Goal: Obtain resource: Download file/media

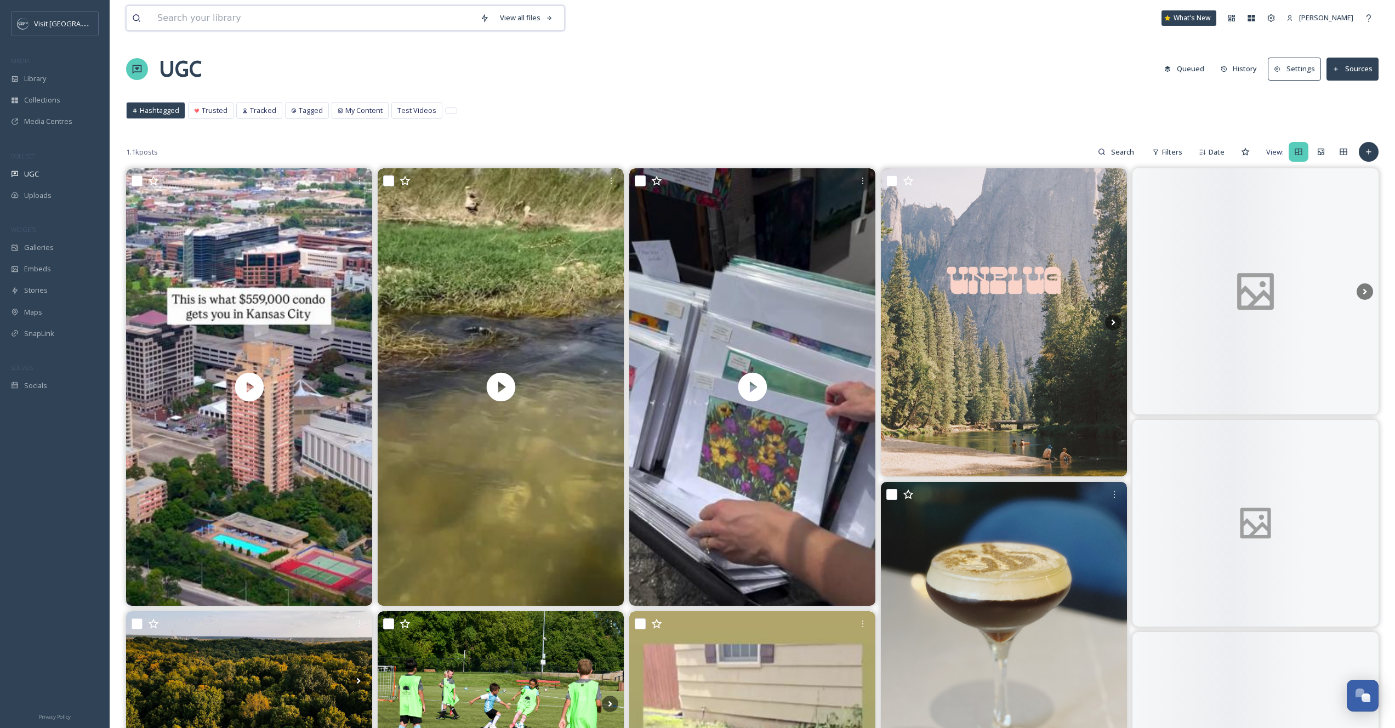
click at [208, 20] on input at bounding box center [313, 18] width 323 height 24
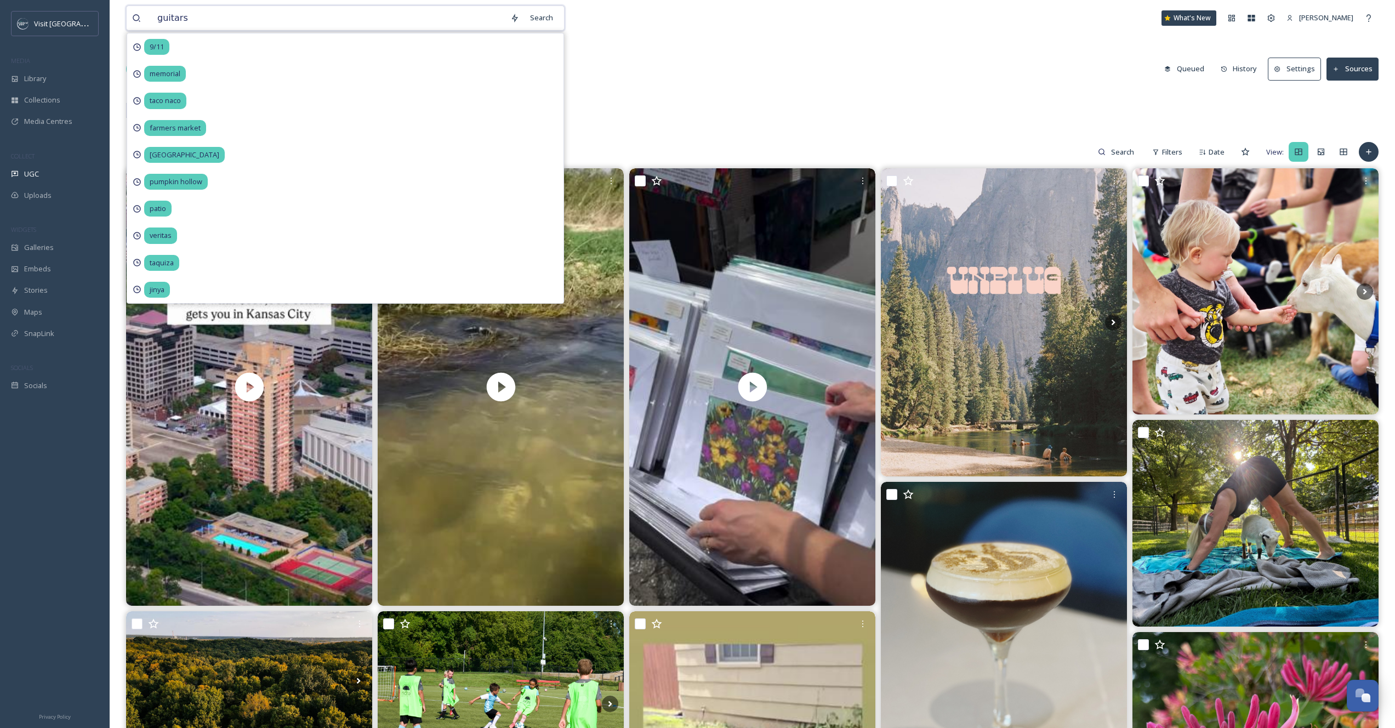
type input "guitars"
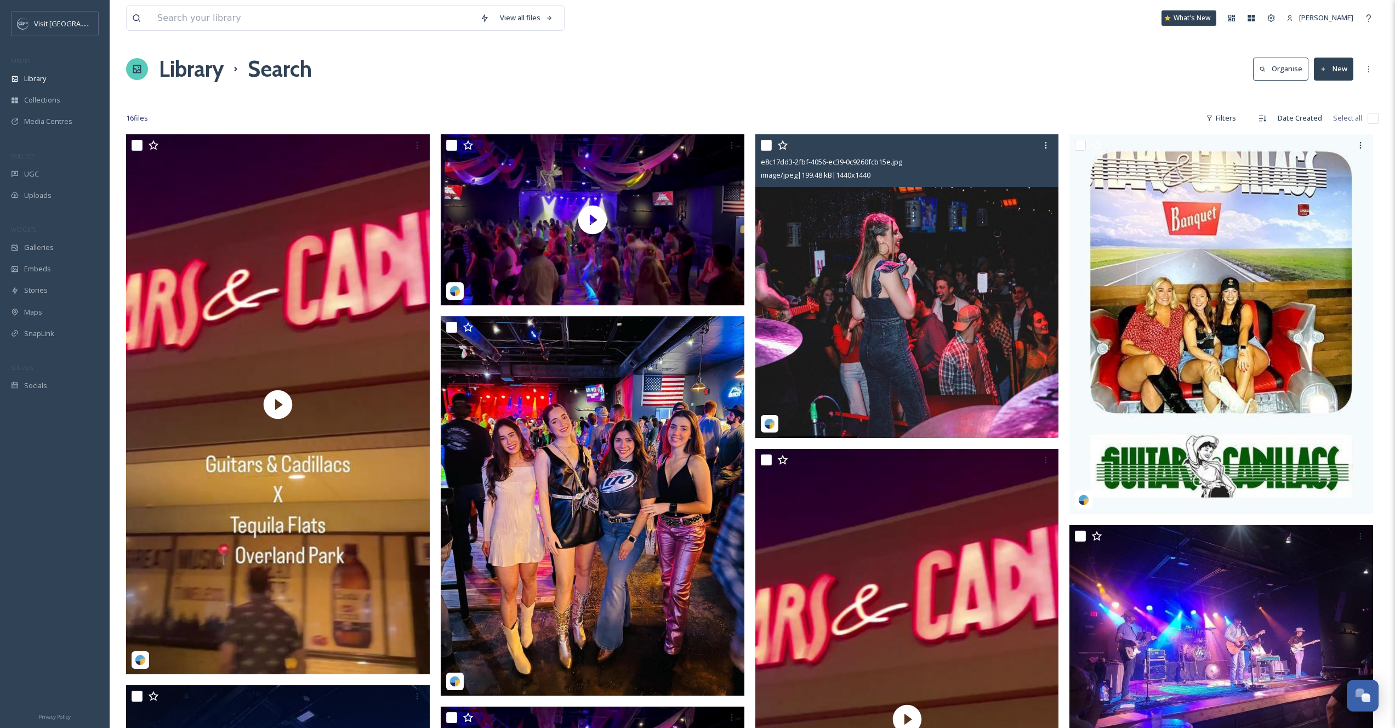
click at [765, 144] on input "checkbox" at bounding box center [766, 145] width 11 height 11
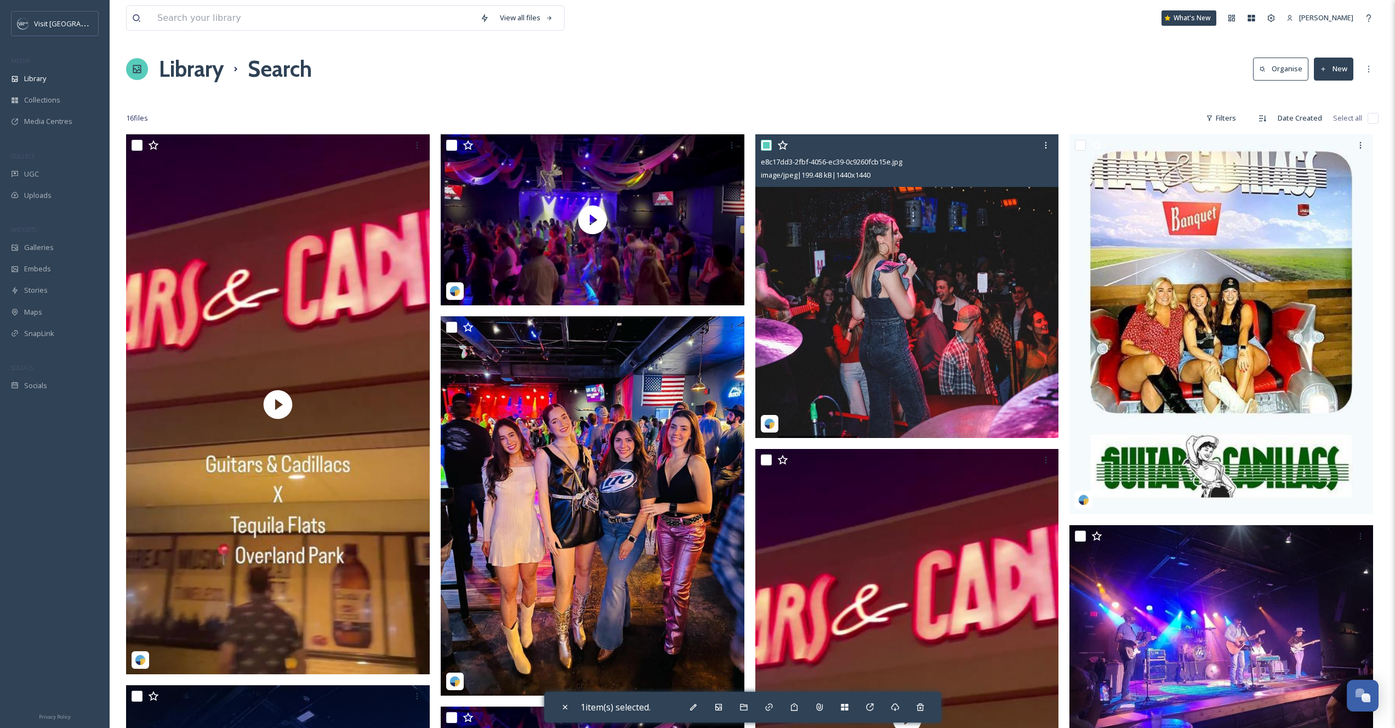
click at [763, 145] on input "checkbox" at bounding box center [766, 145] width 11 height 11
checkbox input "false"
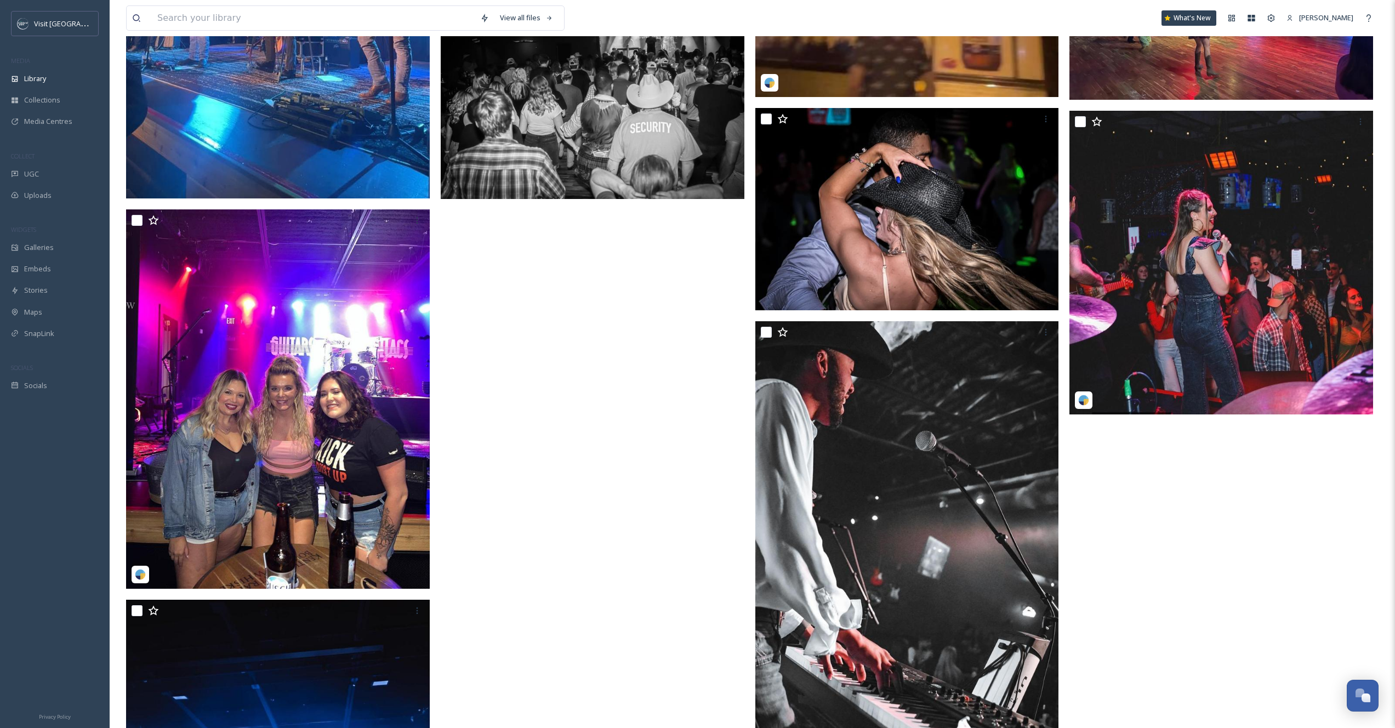
scroll to position [1029, 0]
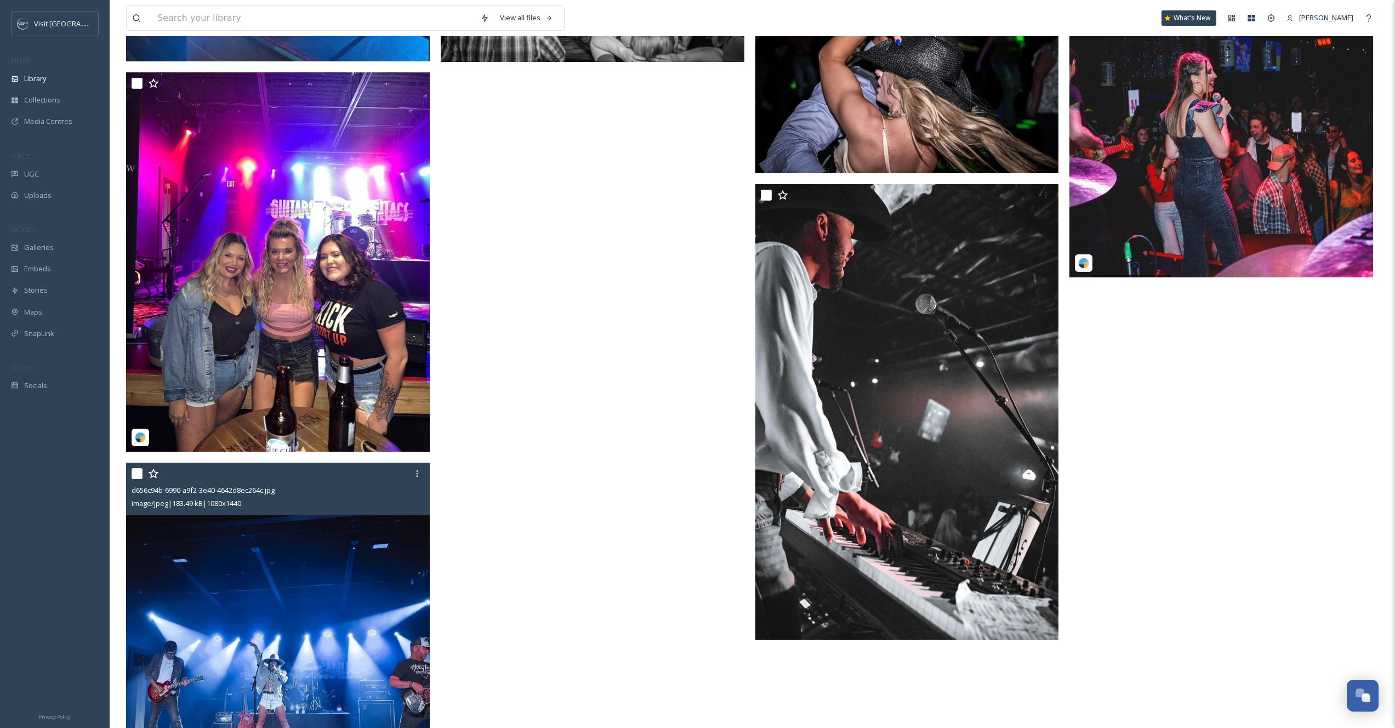
click at [136, 479] on div at bounding box center [280, 474] width 296 height 20
click at [140, 473] on input "checkbox" at bounding box center [137, 473] width 11 height 11
checkbox input "true"
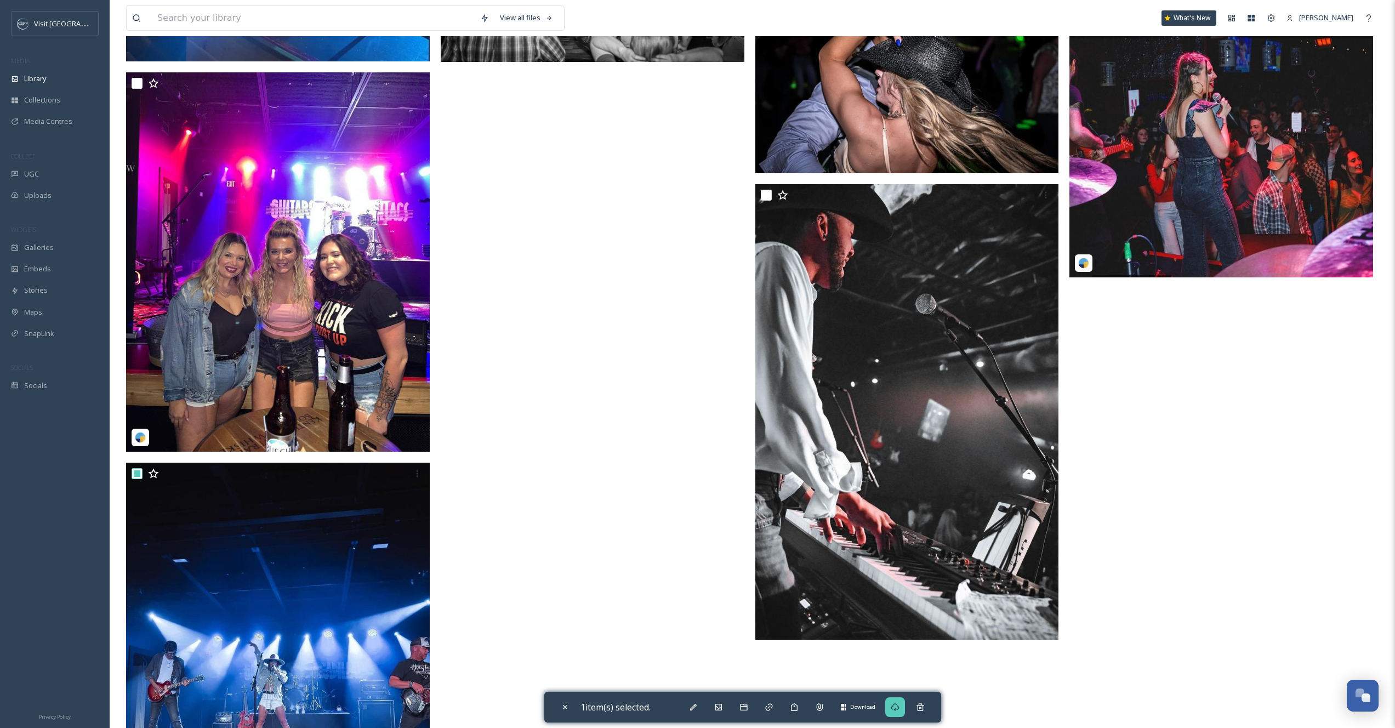
click at [891, 715] on div "Download" at bounding box center [895, 707] width 20 height 20
click at [344, 24] on input at bounding box center [313, 18] width 323 height 24
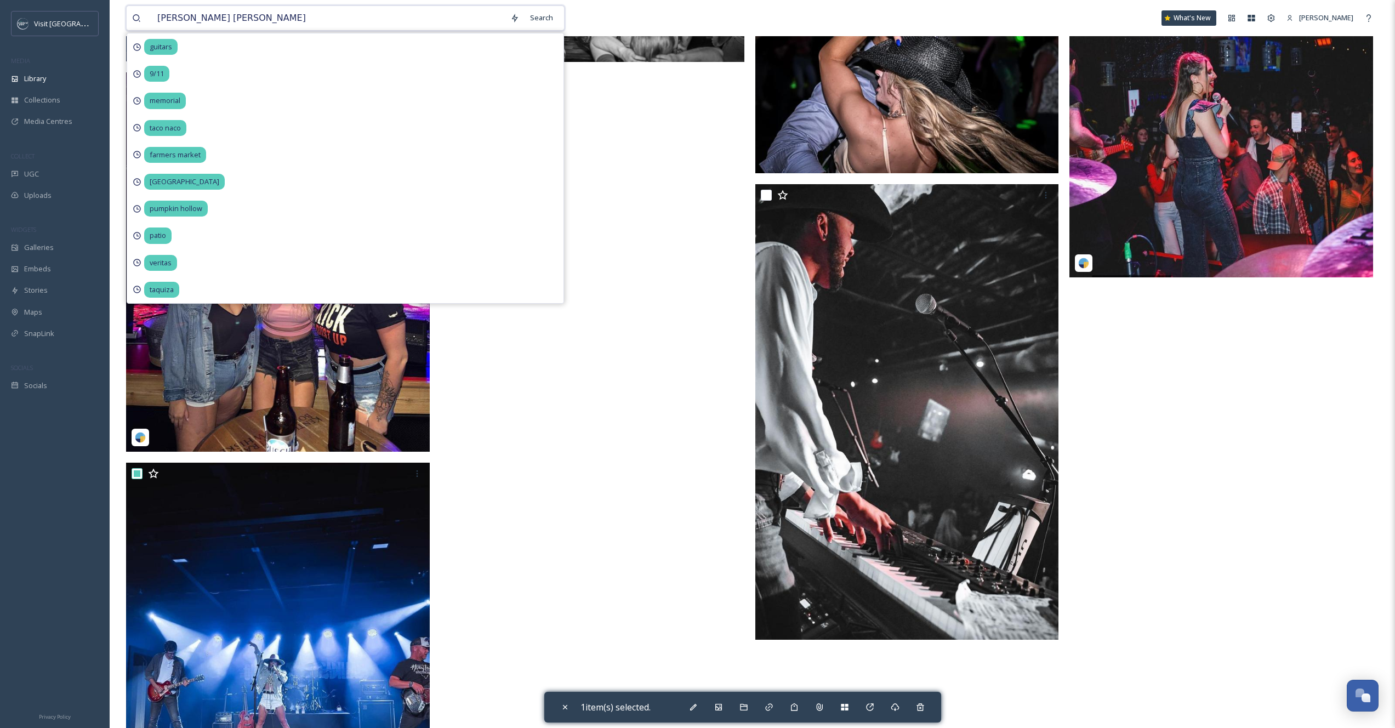
type input "[PERSON_NAME] [PERSON_NAME]"
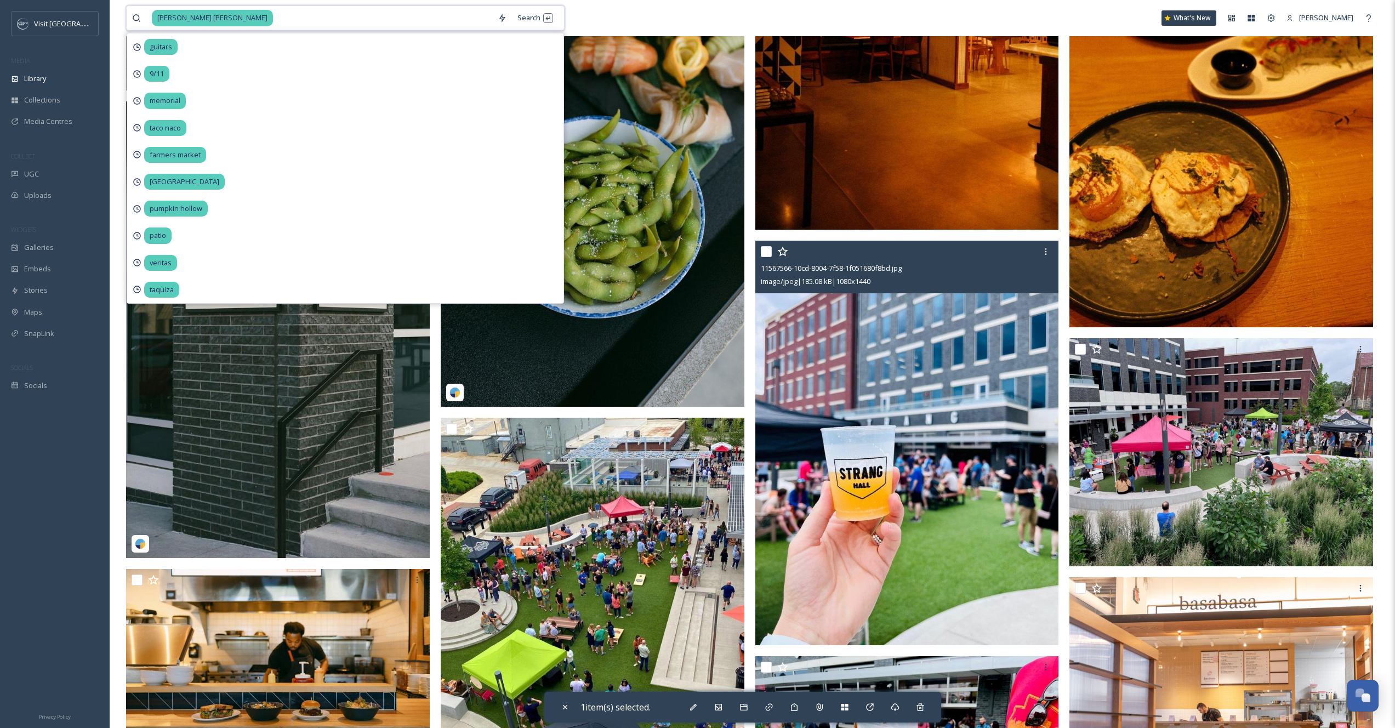
scroll to position [696, 0]
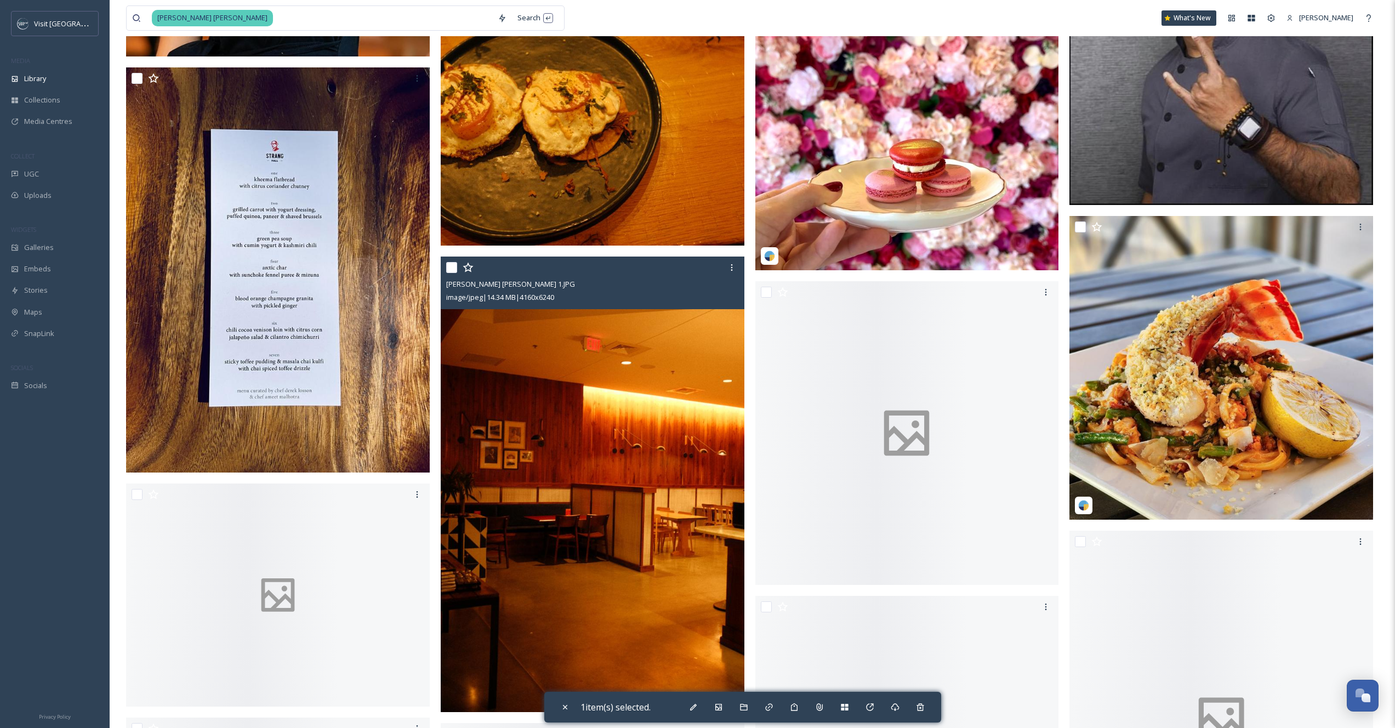
scroll to position [2501, 0]
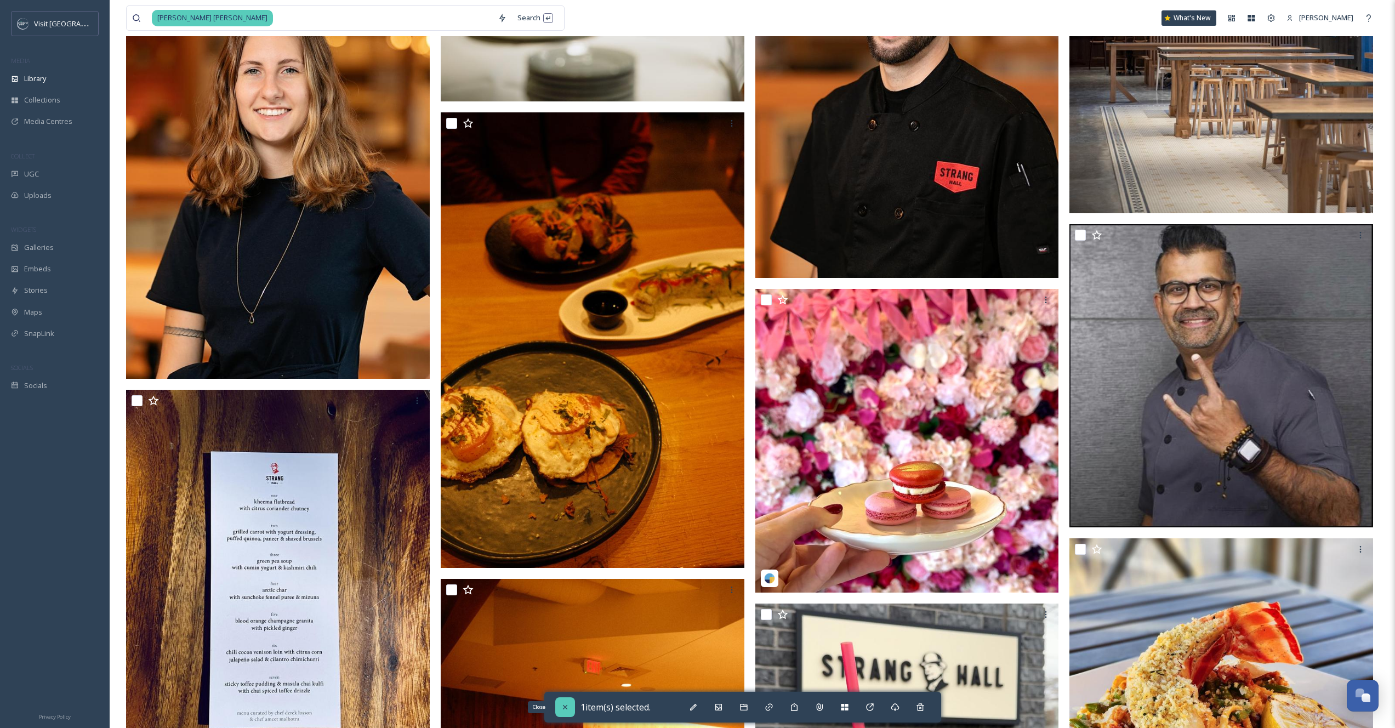
click at [561, 704] on icon at bounding box center [565, 707] width 9 height 9
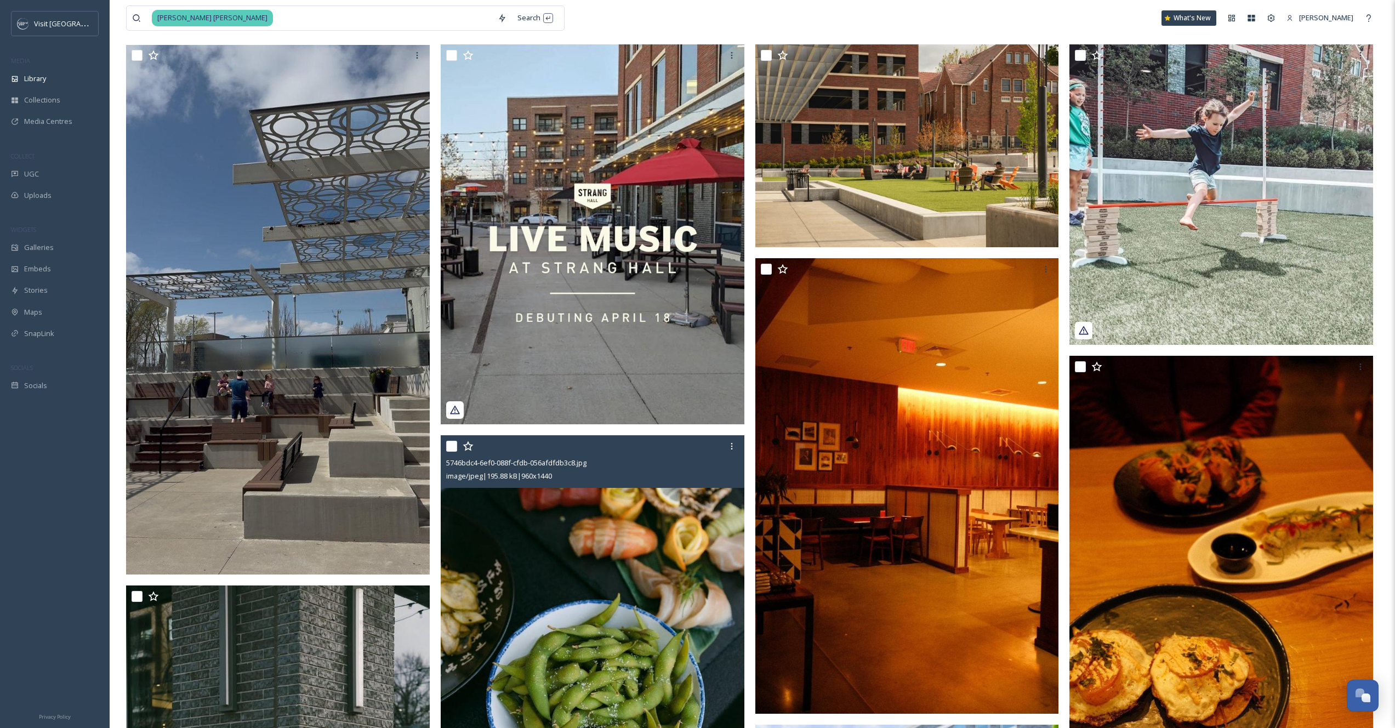
scroll to position [0, 0]
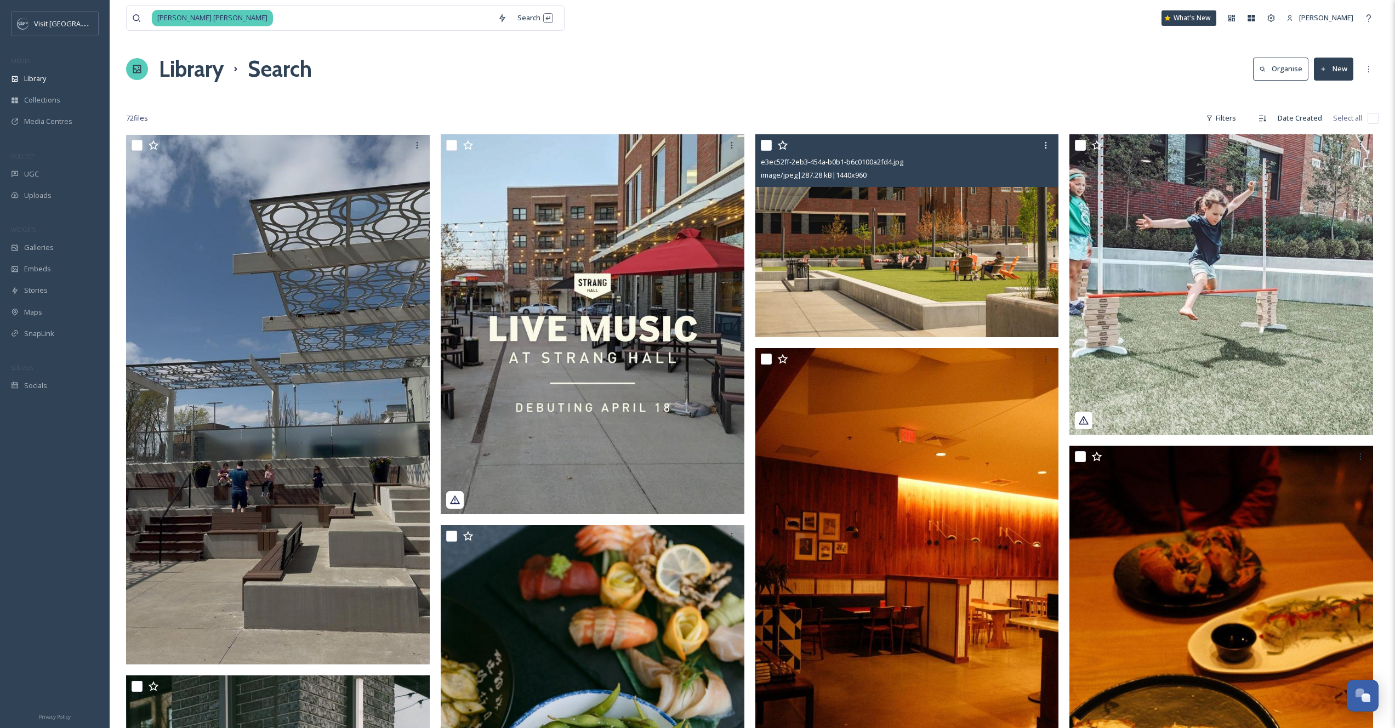
click at [768, 144] on input "checkbox" at bounding box center [766, 145] width 11 height 11
checkbox input "true"
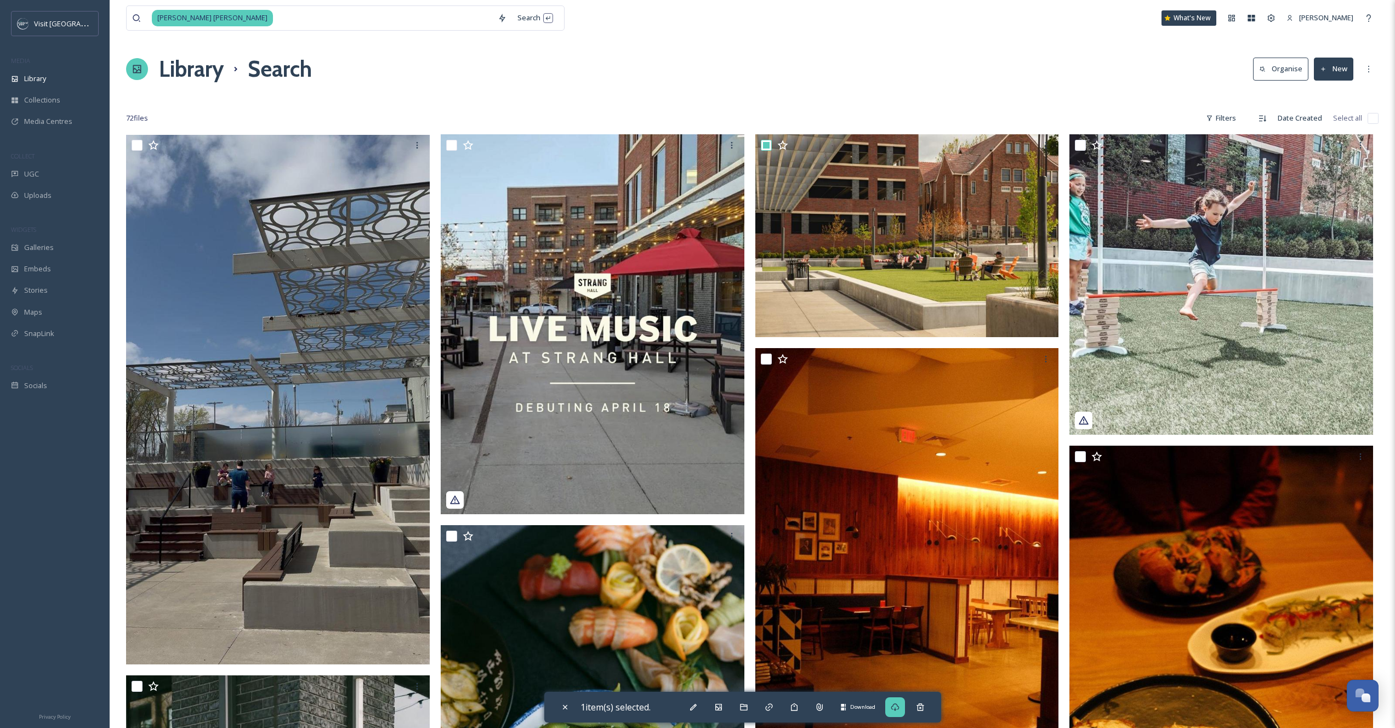
click at [896, 709] on icon at bounding box center [895, 707] width 9 height 9
click at [274, 12] on input at bounding box center [383, 18] width 218 height 24
type input "s"
type input "live music"
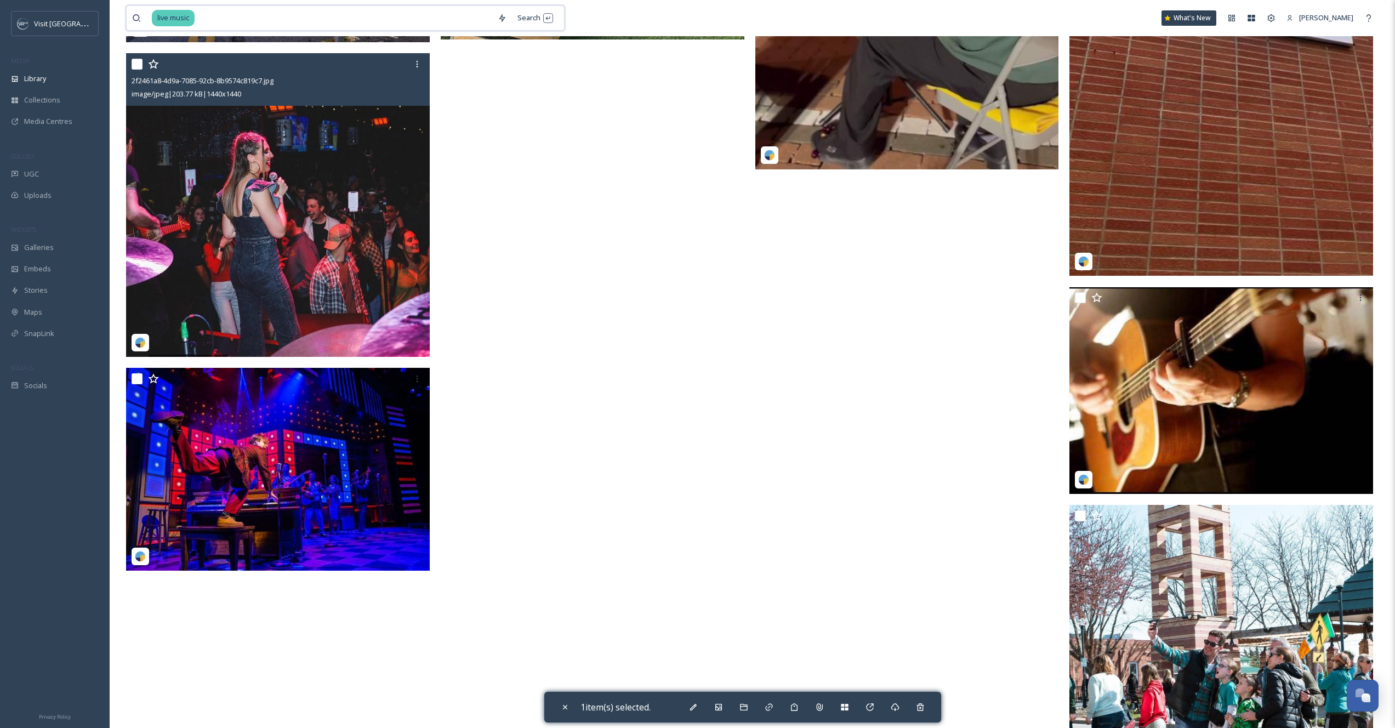
scroll to position [2855, 0]
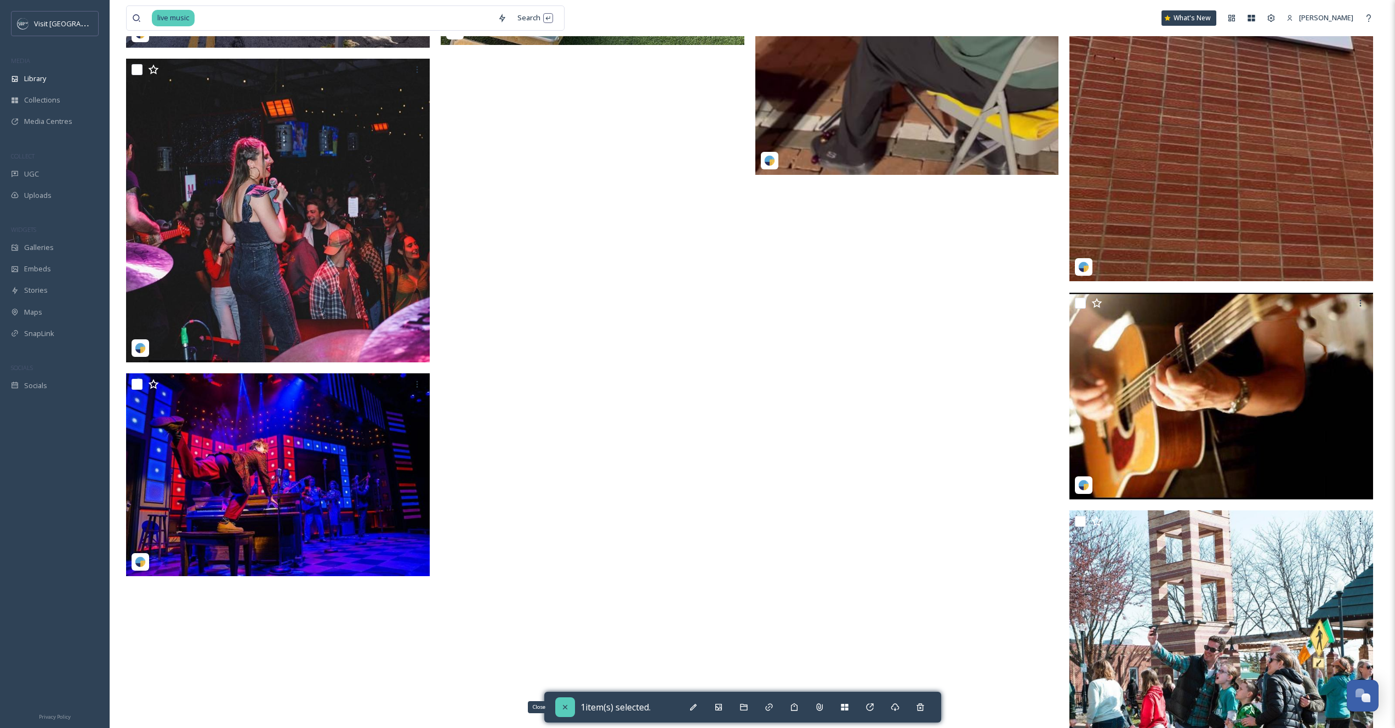
click at [563, 712] on div "Close" at bounding box center [565, 707] width 20 height 20
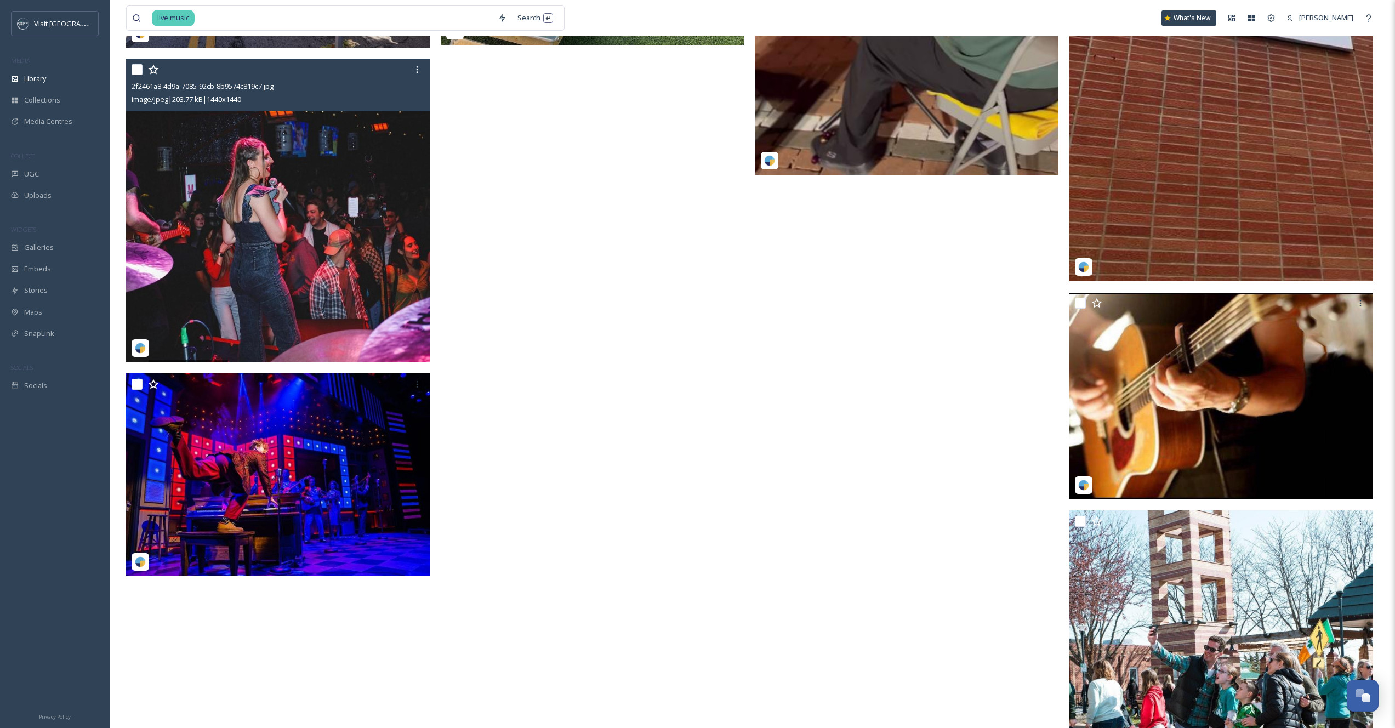
click at [138, 72] on input "checkbox" at bounding box center [137, 69] width 11 height 11
checkbox input "true"
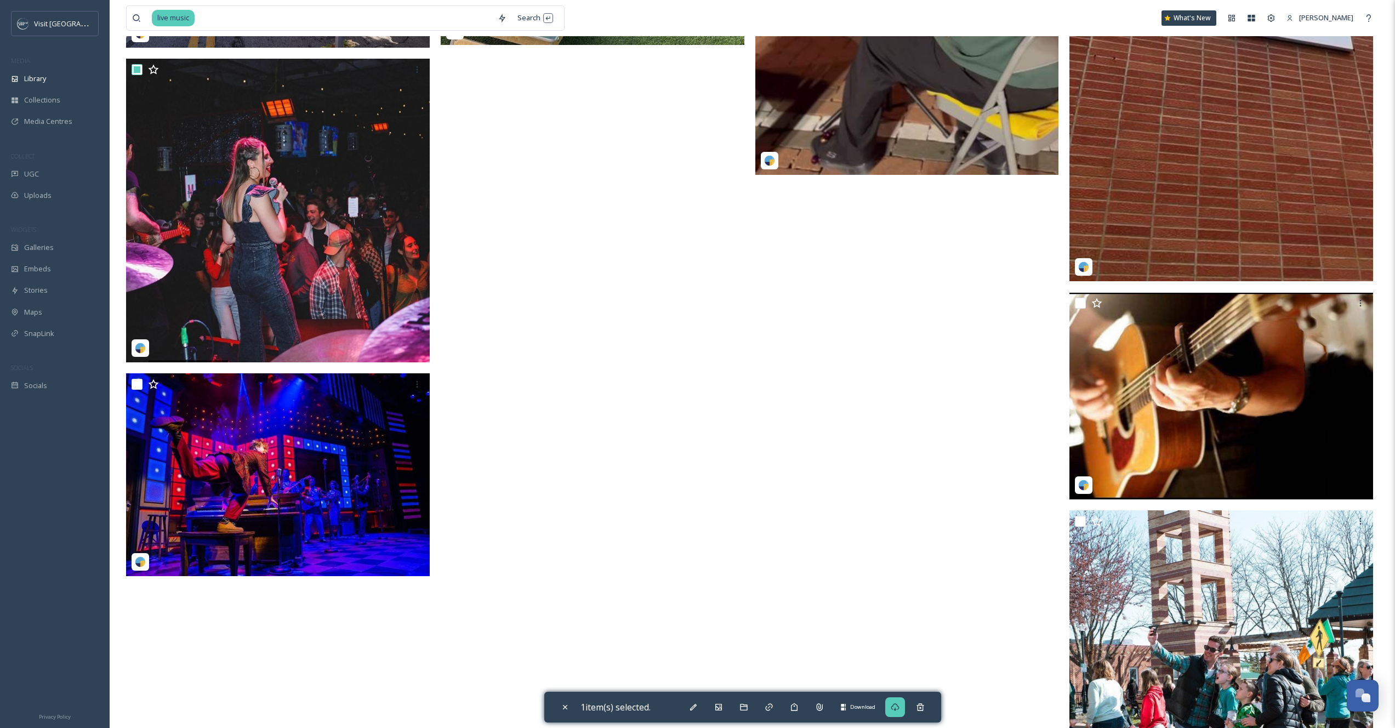
click at [894, 698] on div "Download" at bounding box center [895, 707] width 20 height 20
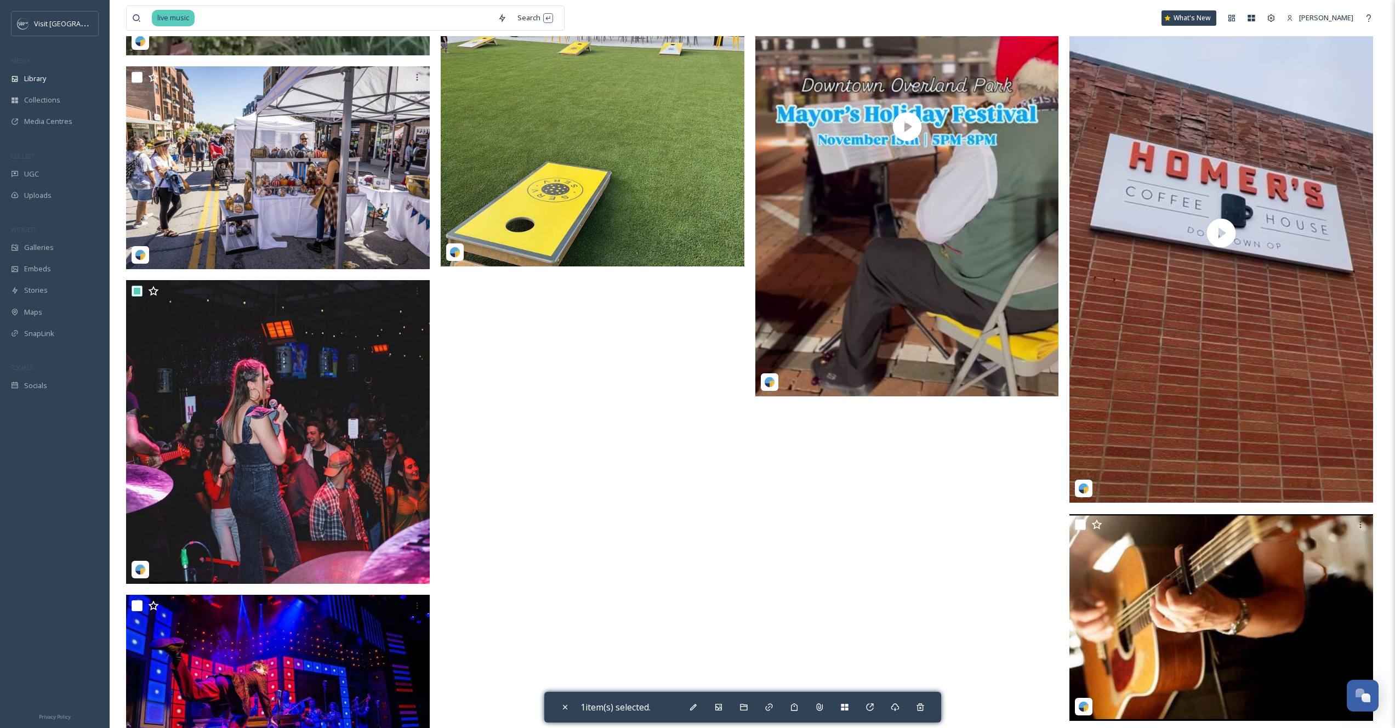
scroll to position [2636, 0]
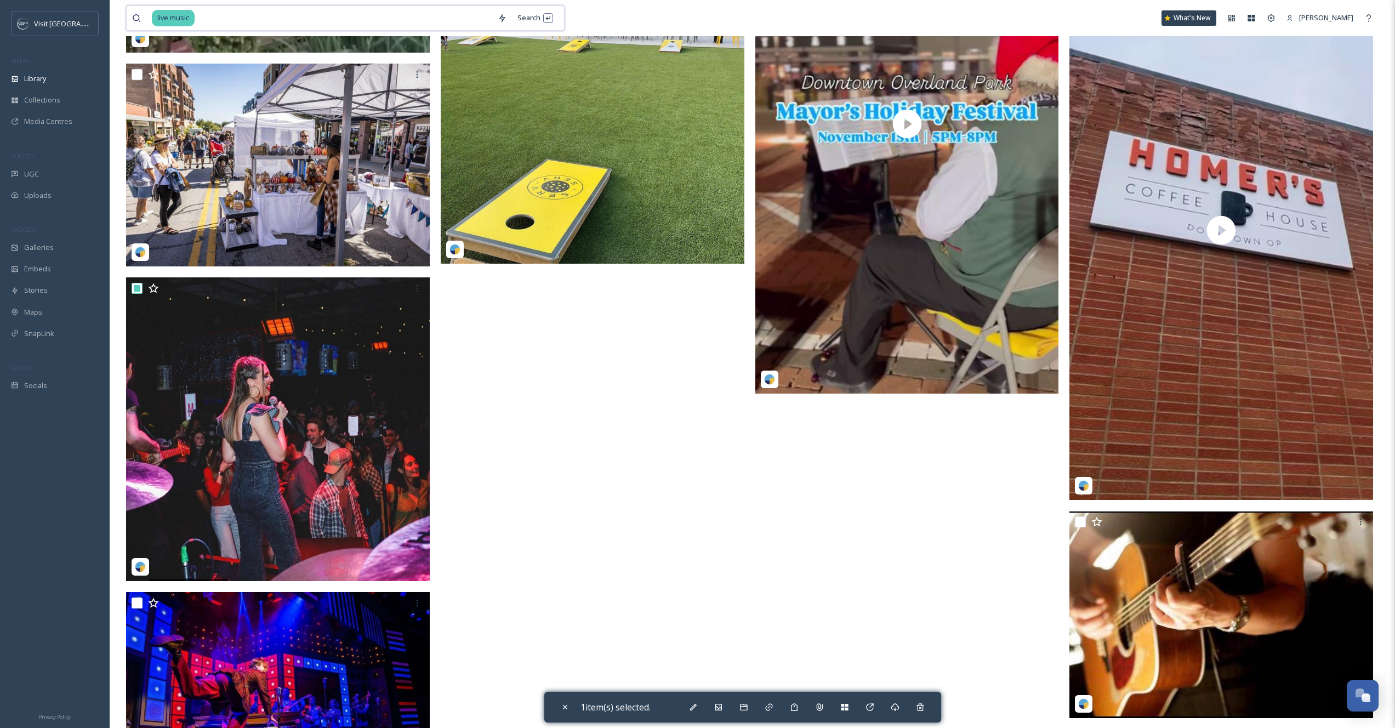
click at [209, 15] on input at bounding box center [344, 18] width 297 height 24
type input "l"
type input "s"
type input "dig"
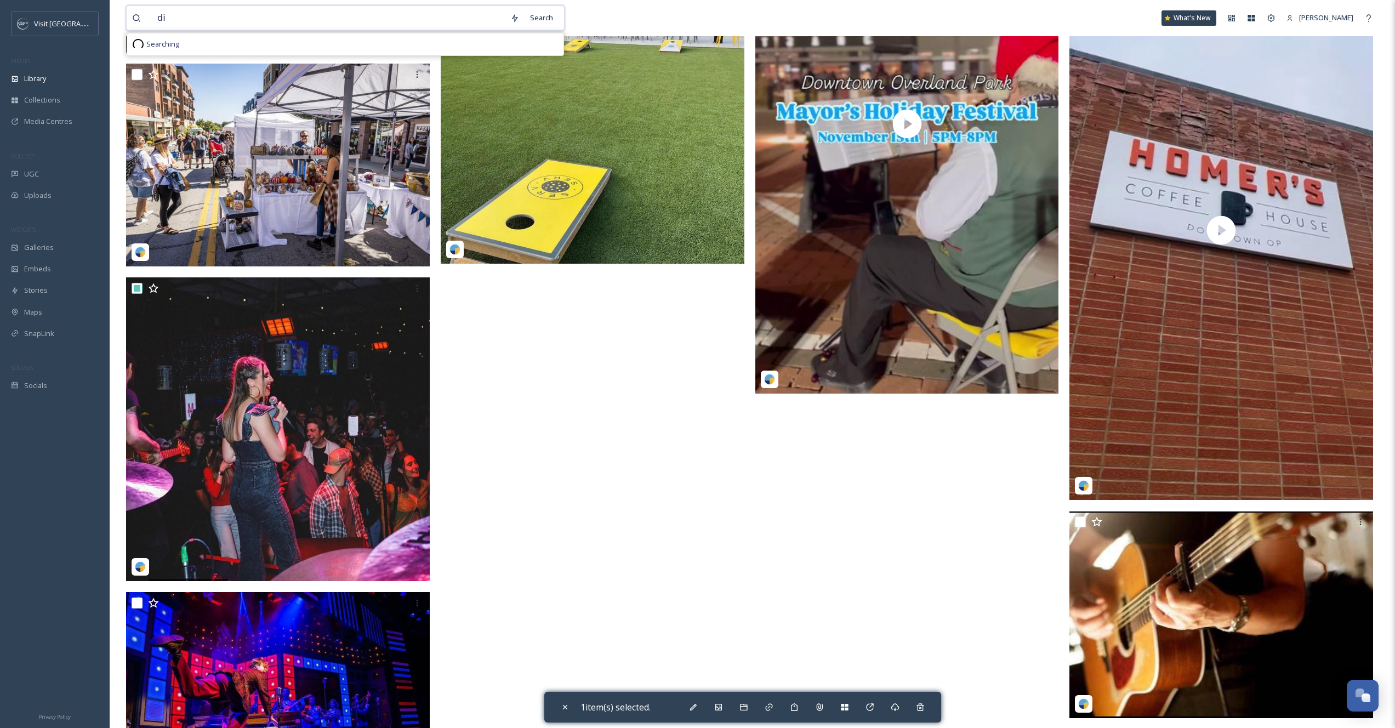
type input "d"
type input "dog"
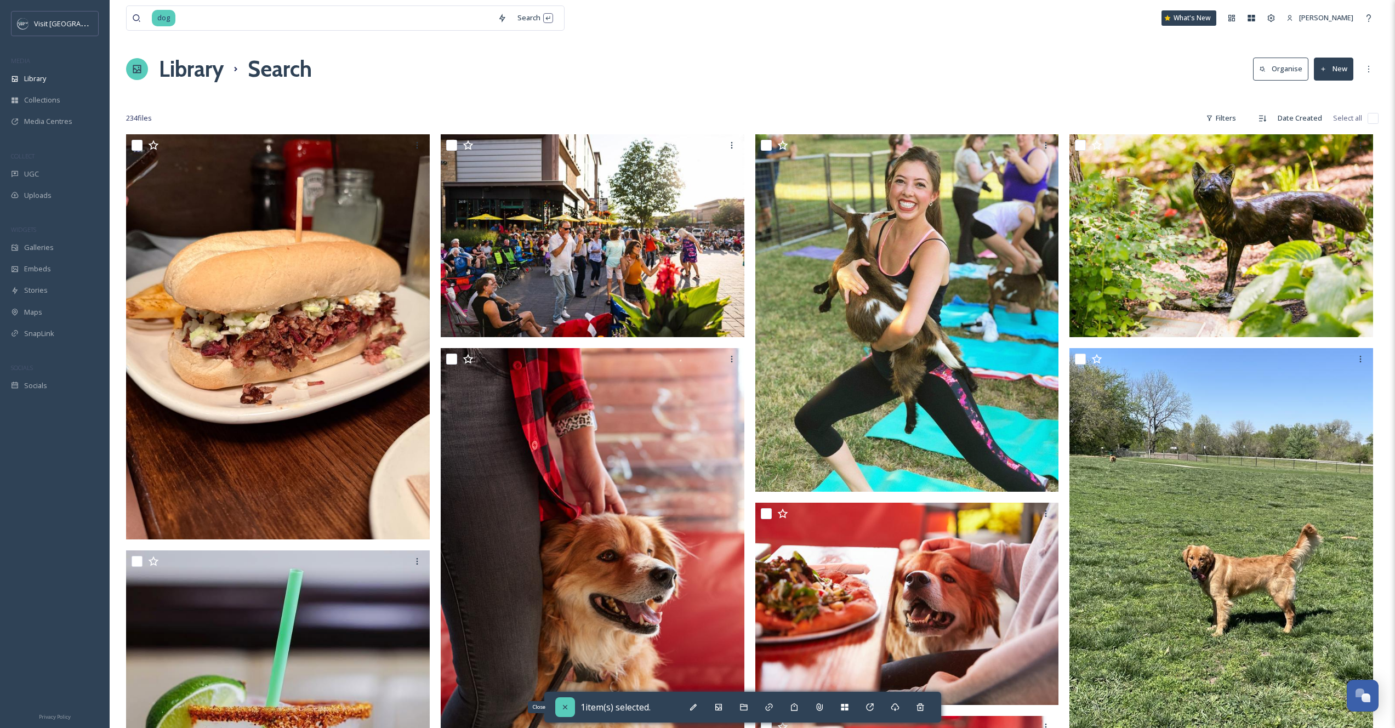
click at [565, 706] on icon at bounding box center [565, 707] width 9 height 9
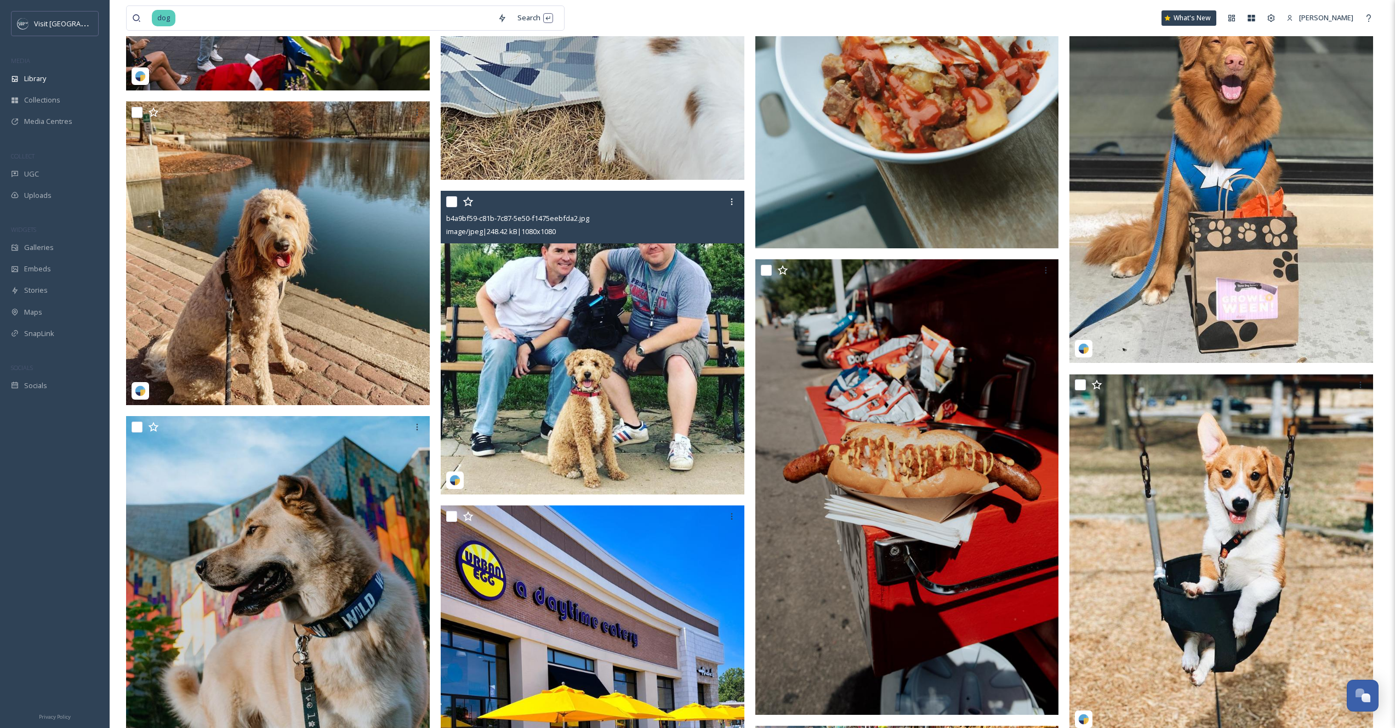
scroll to position [18278, 0]
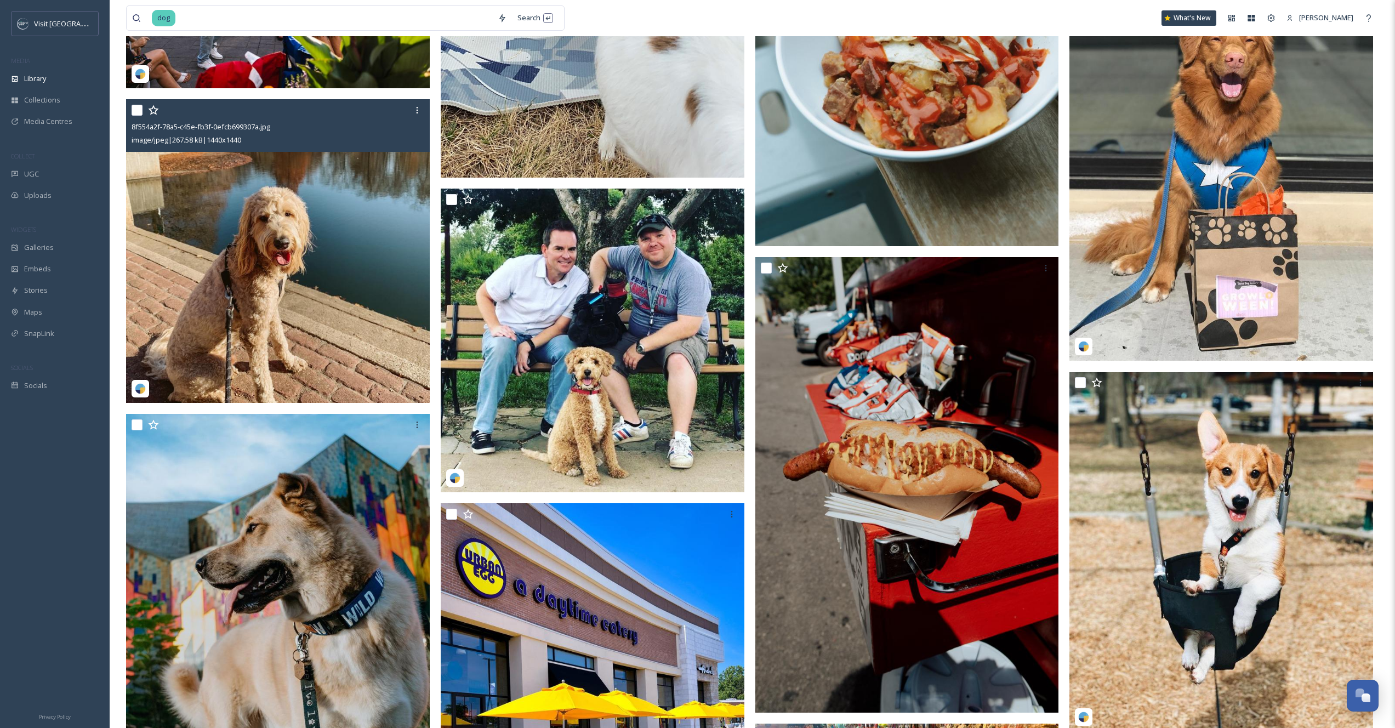
click at [357, 308] on img at bounding box center [278, 251] width 304 height 304
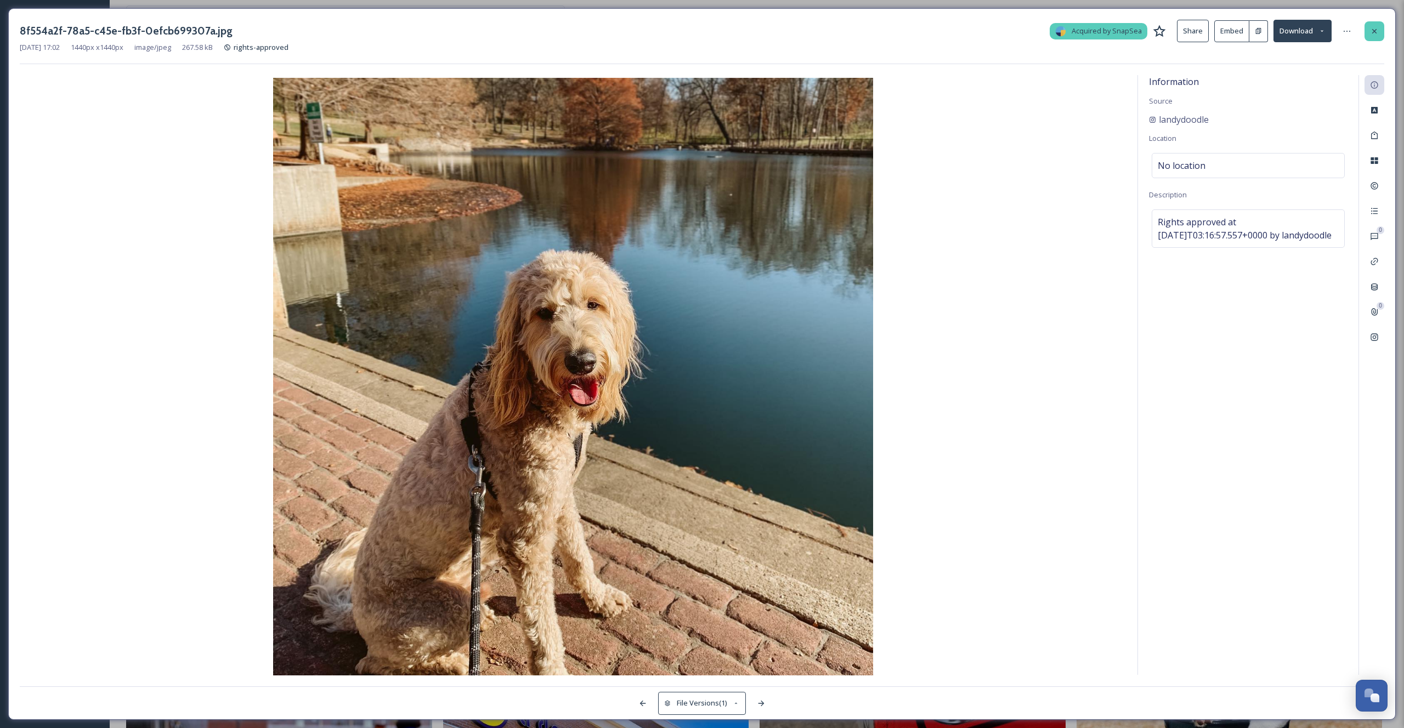
click at [1373, 31] on icon at bounding box center [1374, 31] width 4 height 4
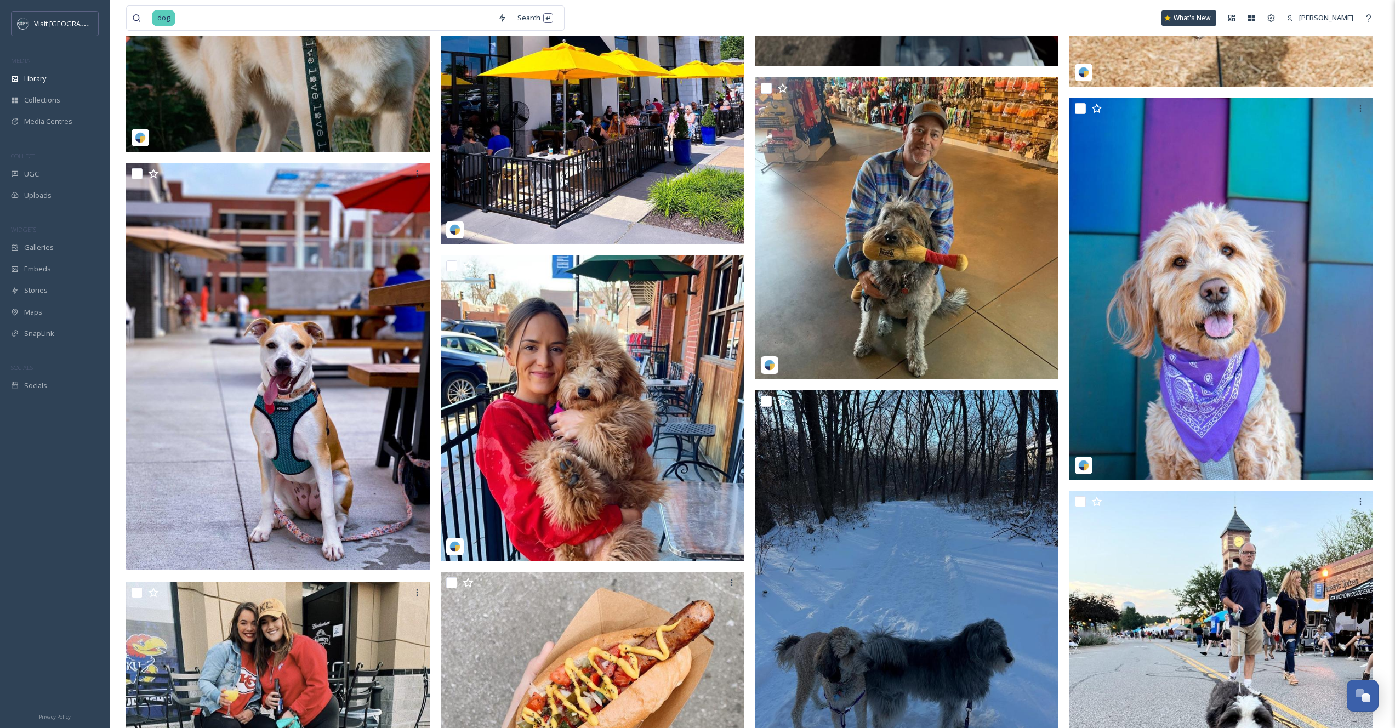
scroll to position [19040, 0]
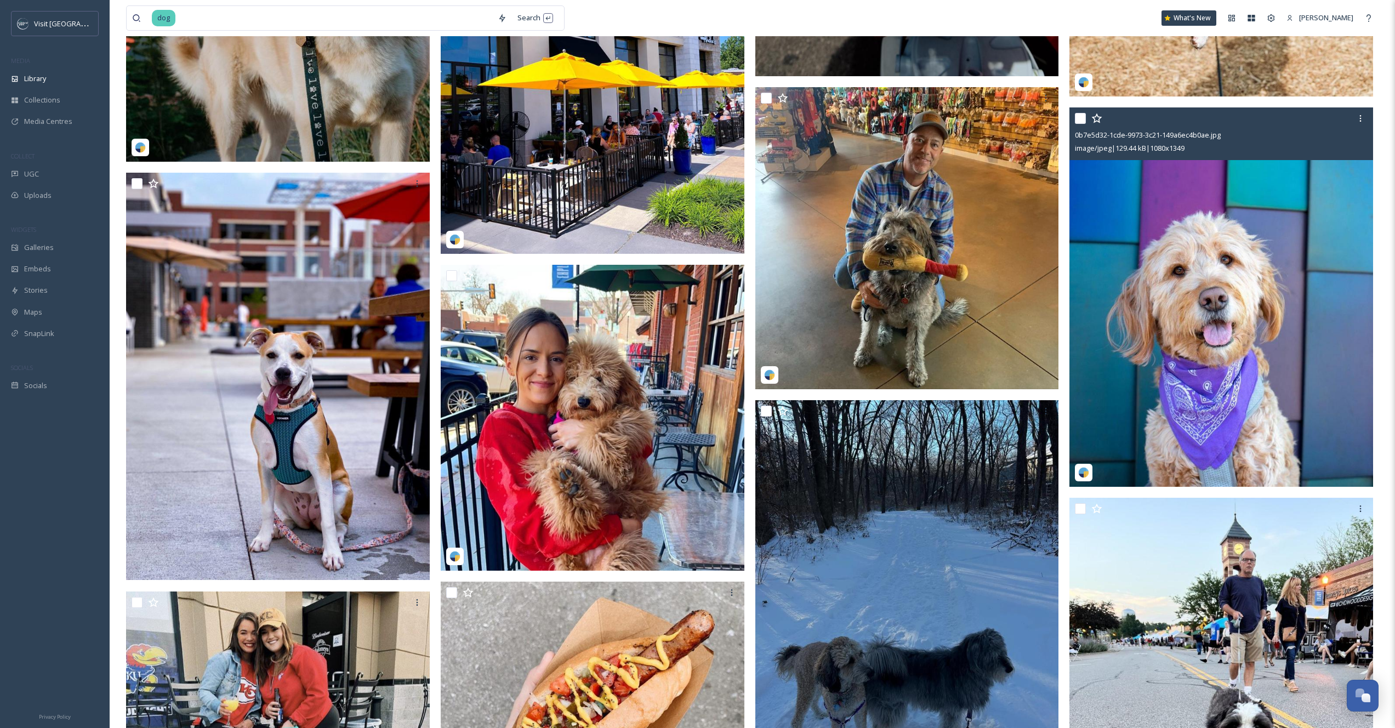
click at [1080, 118] on input "checkbox" at bounding box center [1080, 118] width 11 height 11
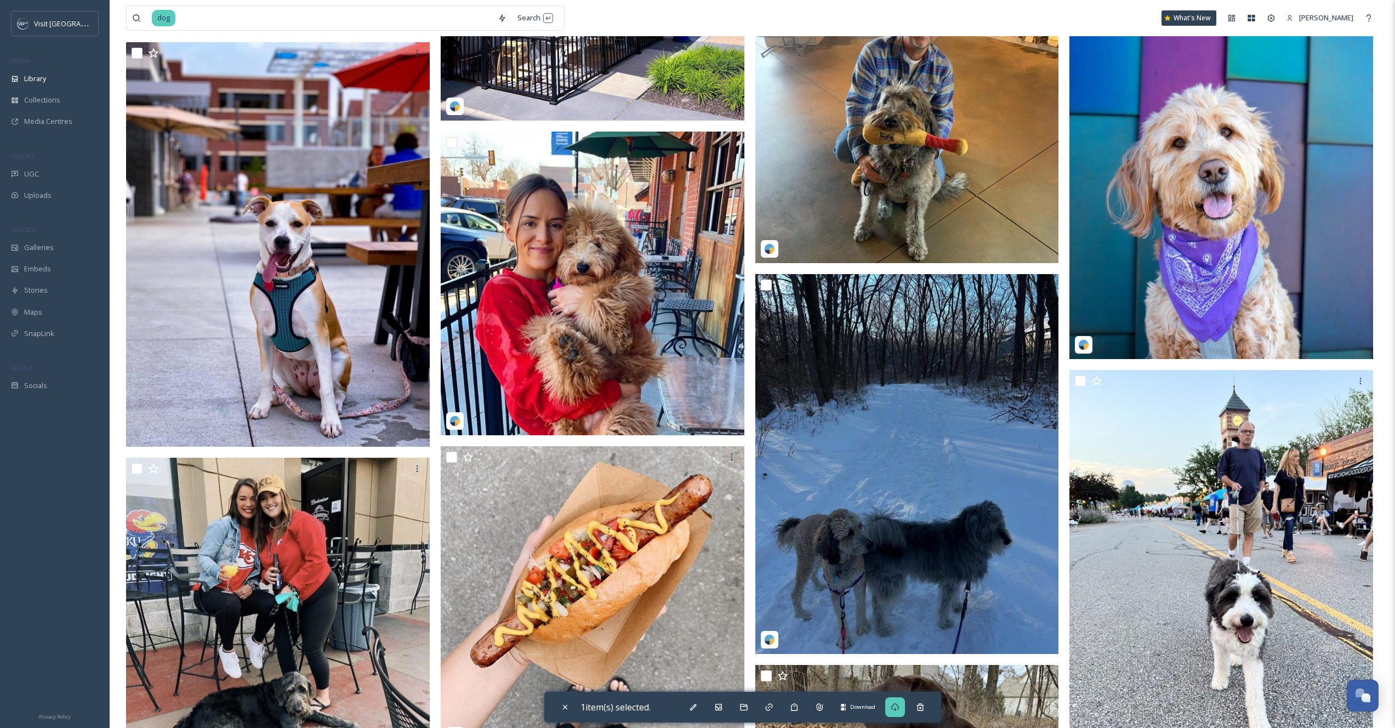
click at [900, 698] on div "Download" at bounding box center [895, 707] width 20 height 20
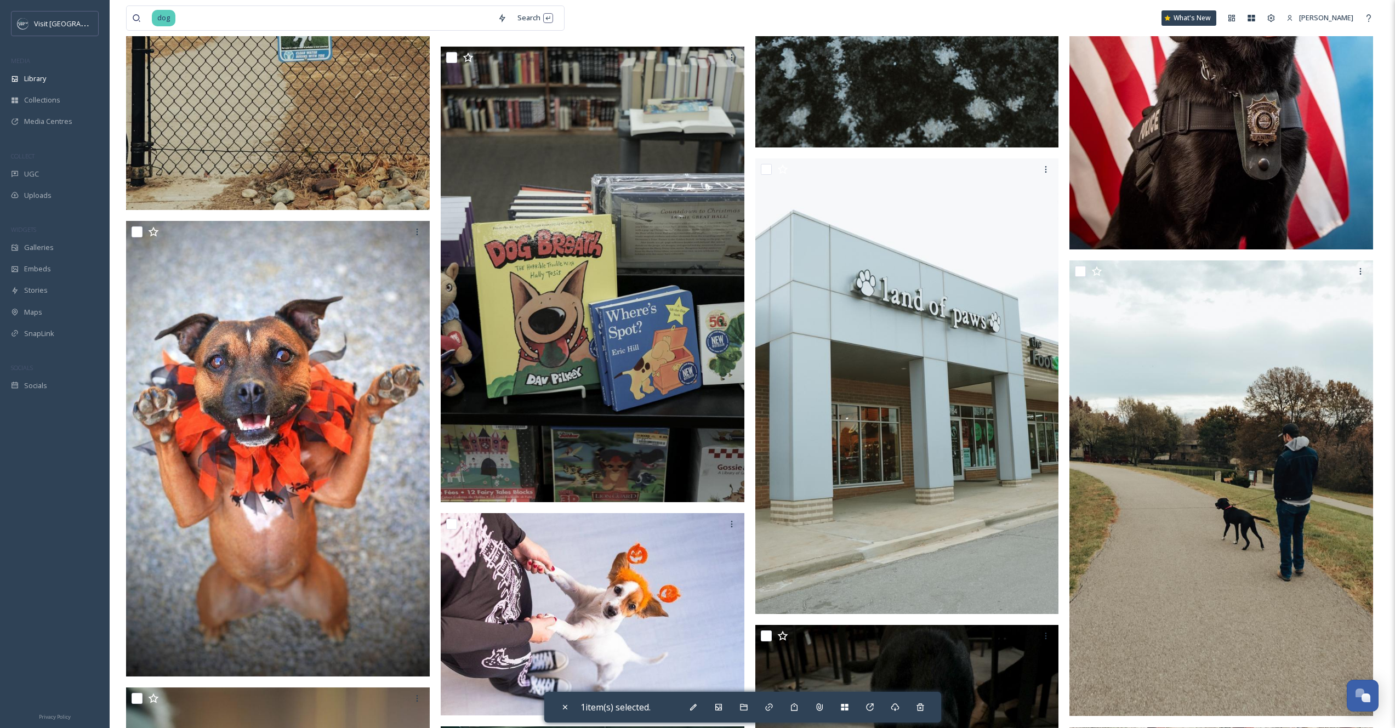
scroll to position [16234, 0]
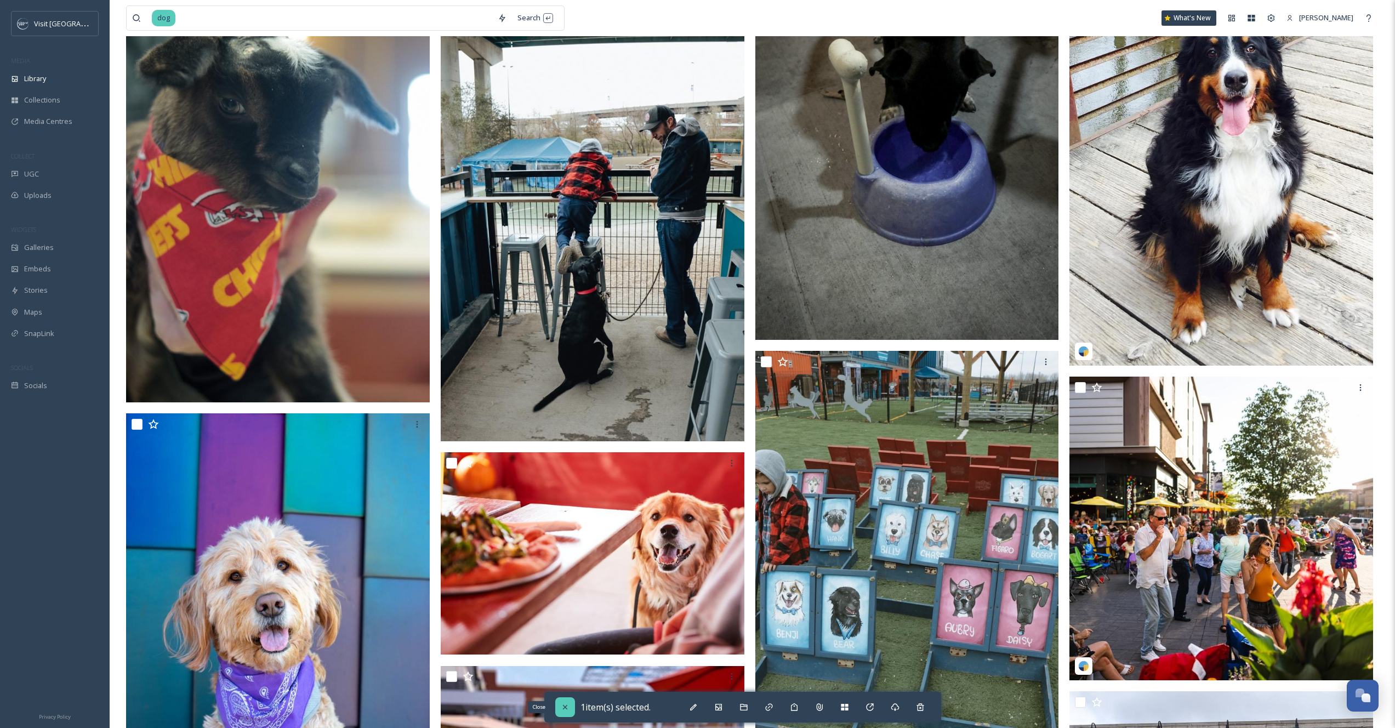
click at [565, 706] on icon at bounding box center [565, 707] width 9 height 9
checkbox input "false"
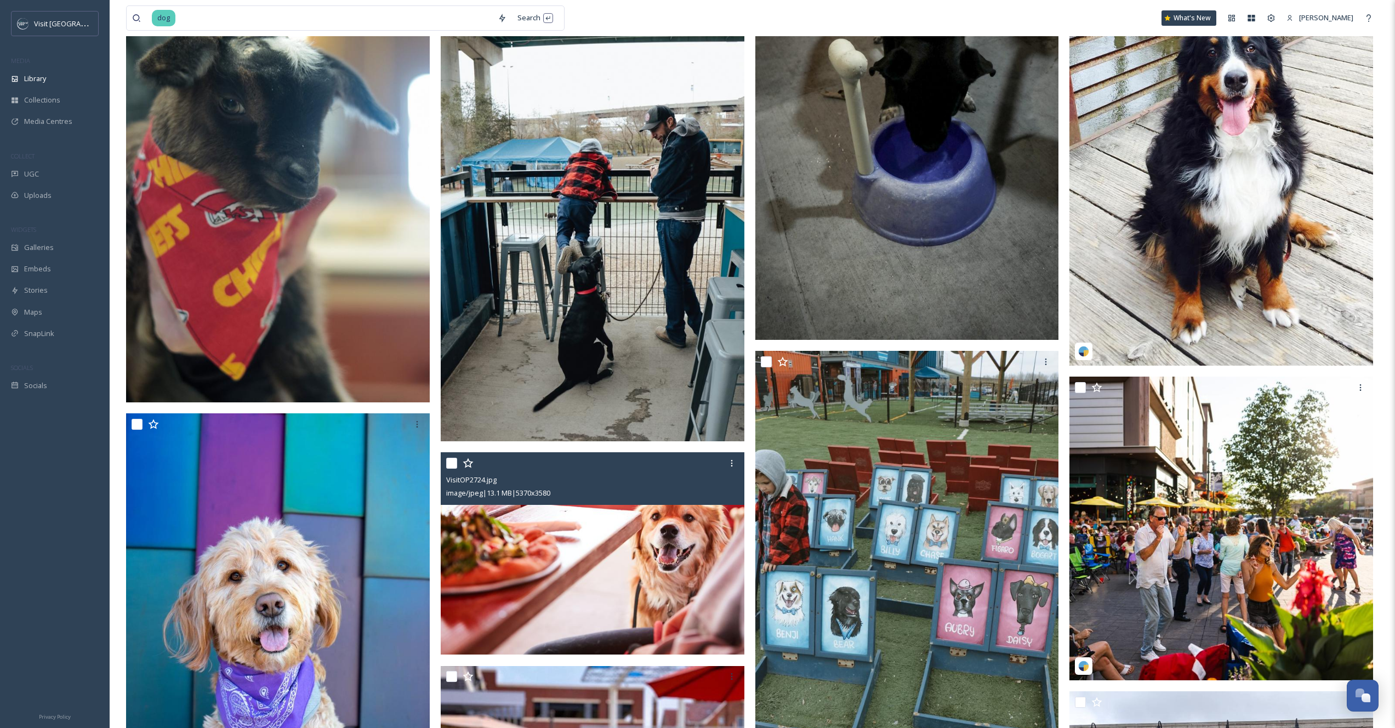
click at [448, 460] on input "checkbox" at bounding box center [451, 463] width 11 height 11
checkbox input "true"
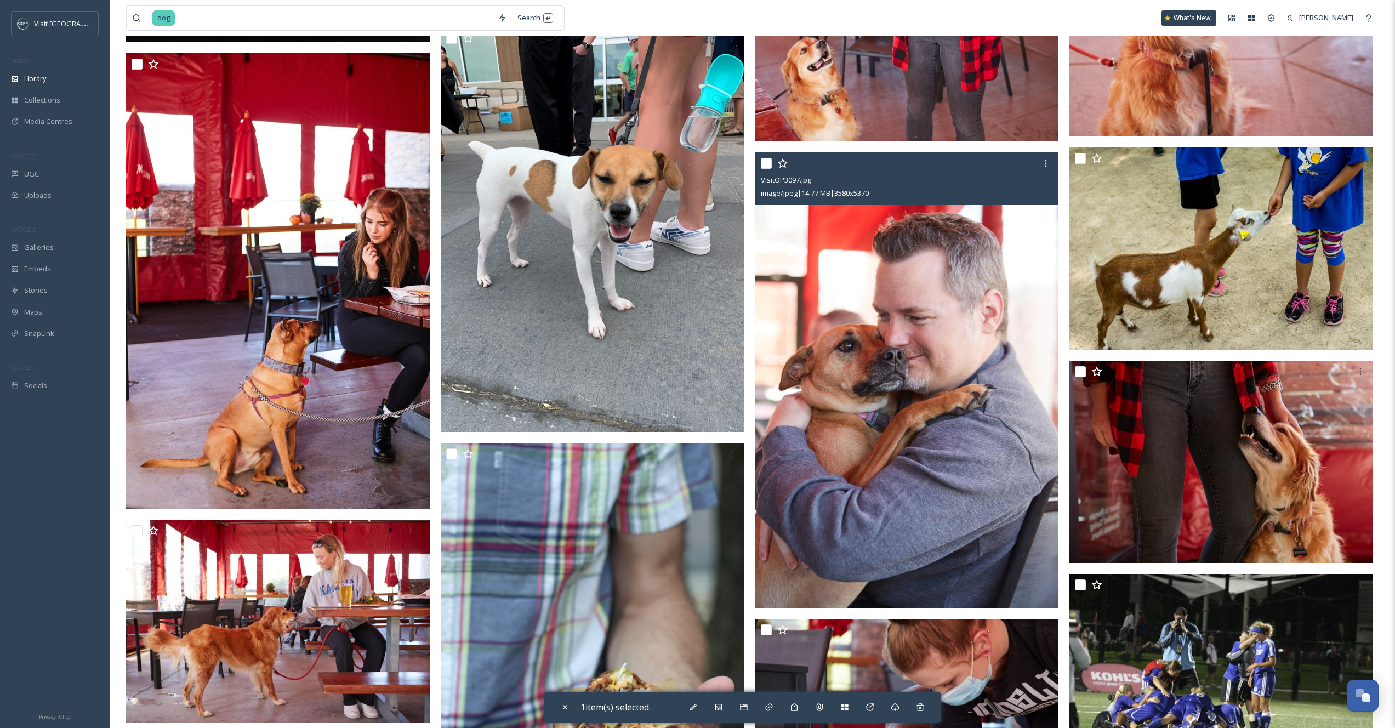
scroll to position [8621, 0]
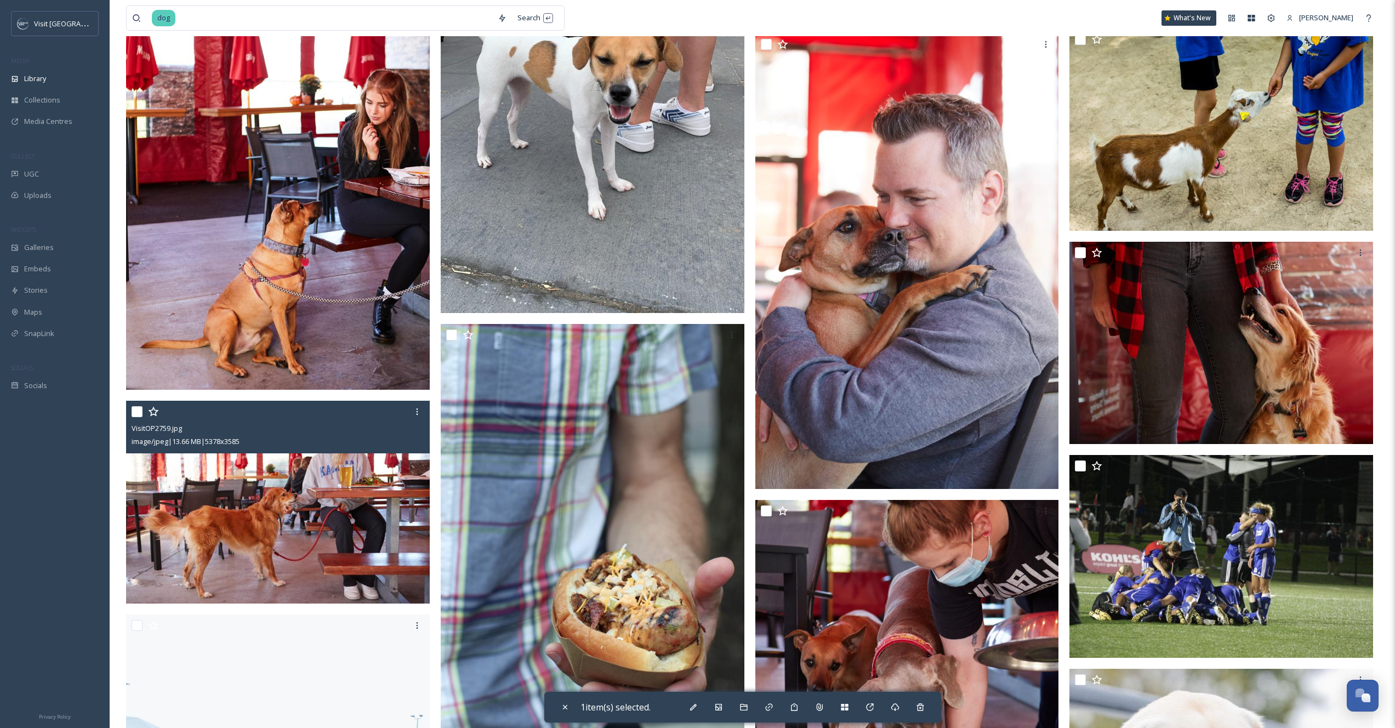
click at [291, 516] on img at bounding box center [278, 502] width 304 height 203
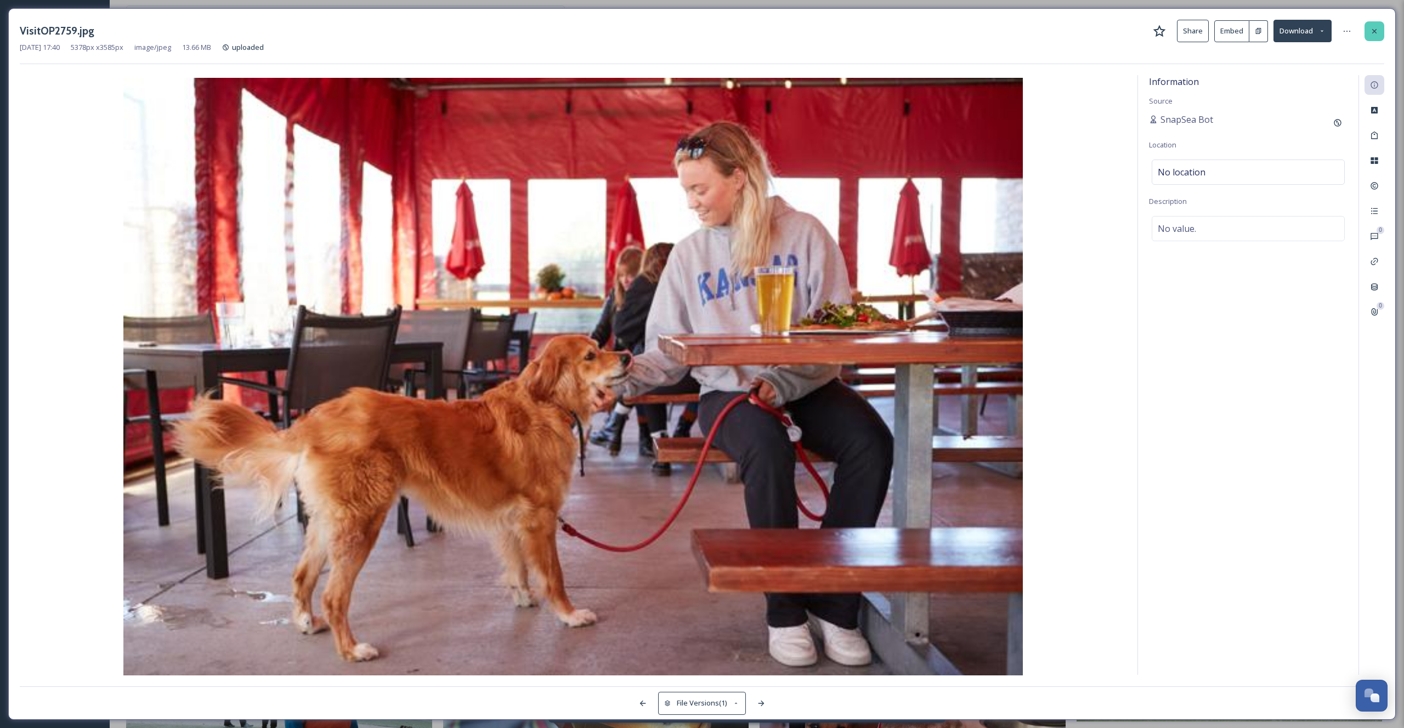
click at [1377, 29] on icon at bounding box center [1374, 31] width 9 height 9
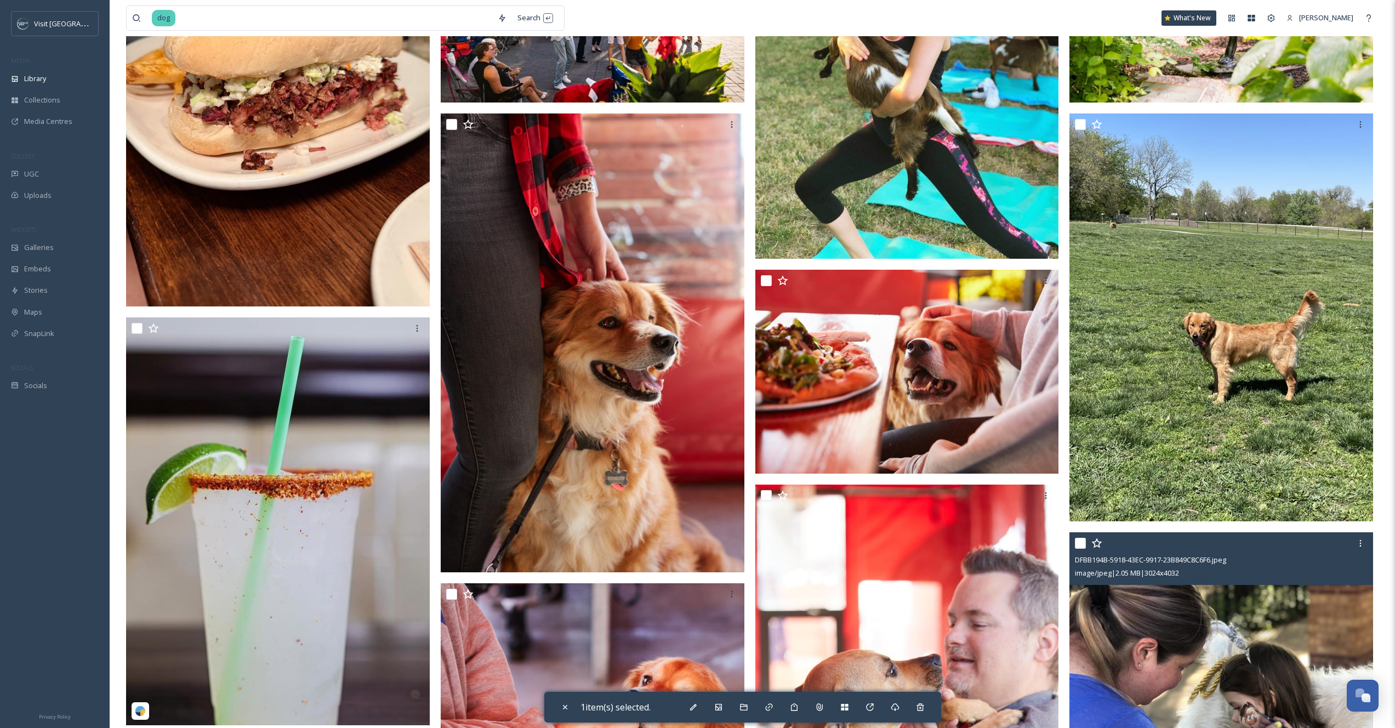
scroll to position [235, 0]
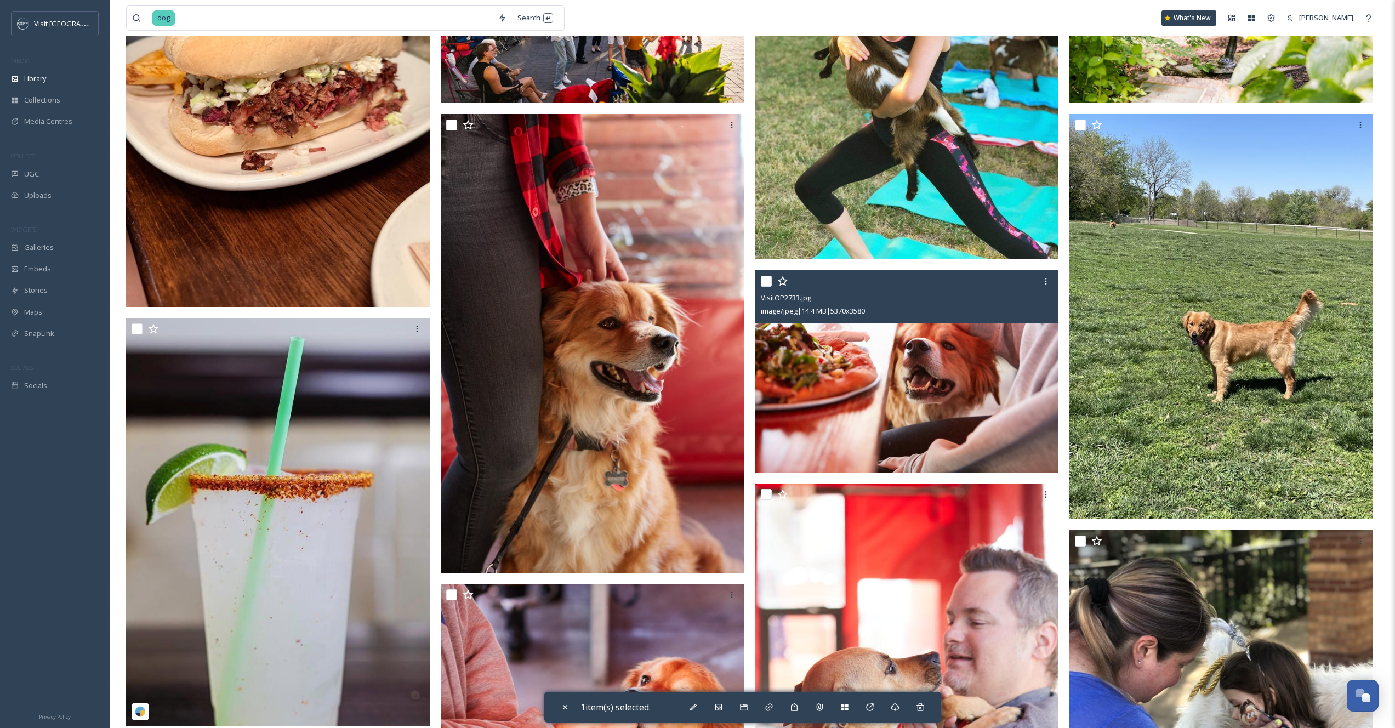
click at [764, 274] on div at bounding box center [909, 281] width 296 height 20
click at [766, 279] on input "checkbox" at bounding box center [766, 281] width 11 height 11
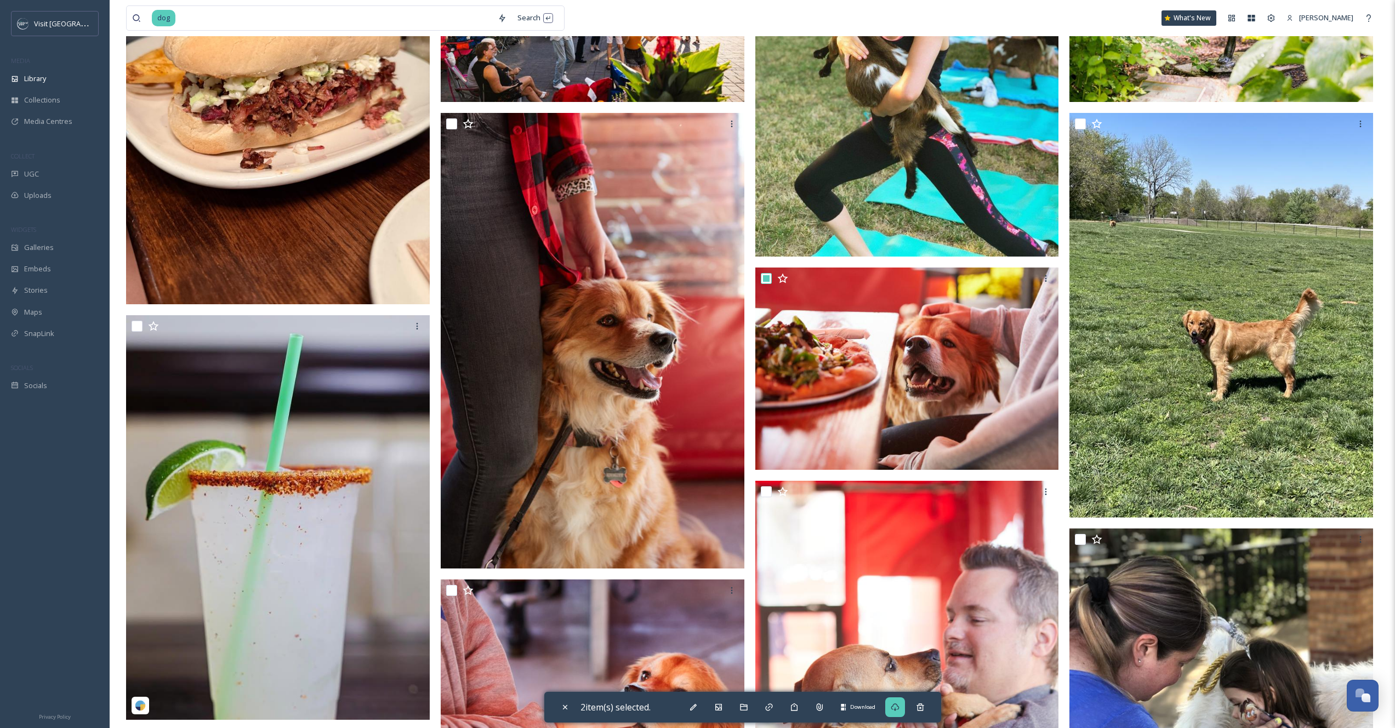
click at [895, 712] on div "Download" at bounding box center [895, 707] width 20 height 20
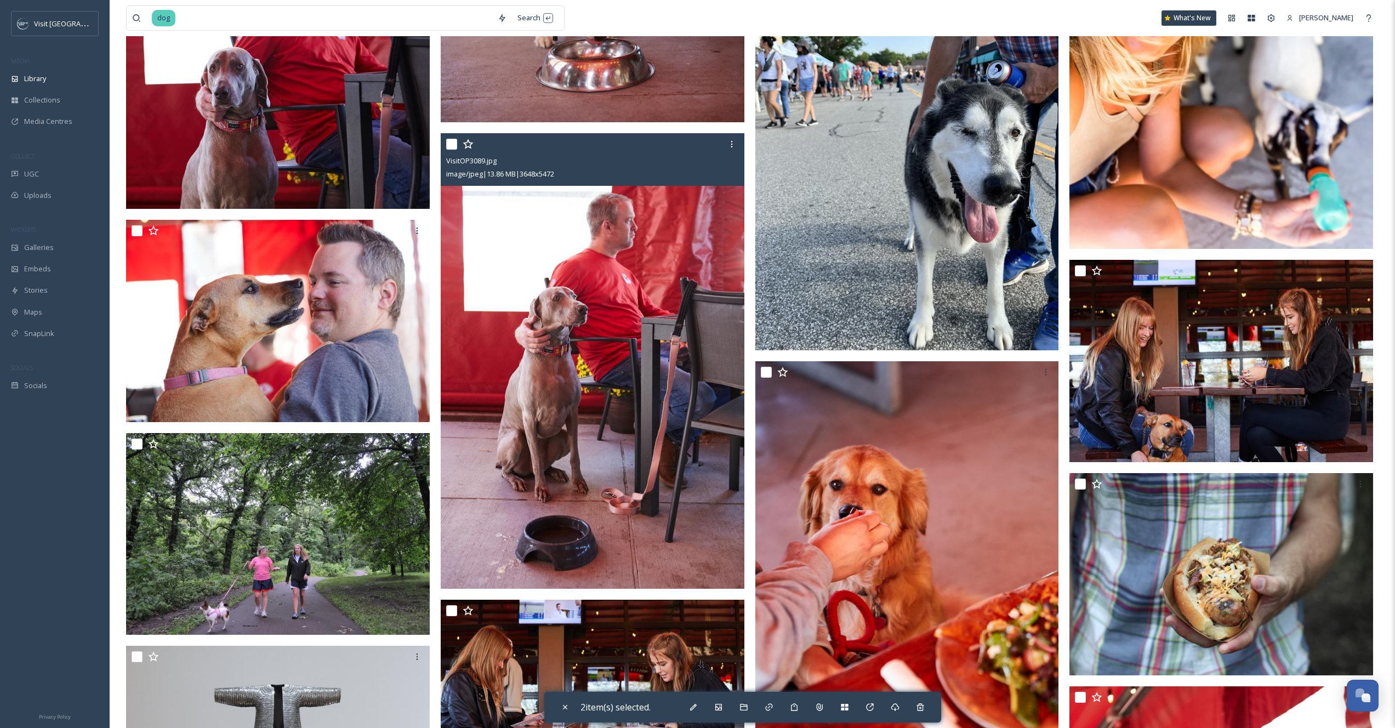
scroll to position [2115, 0]
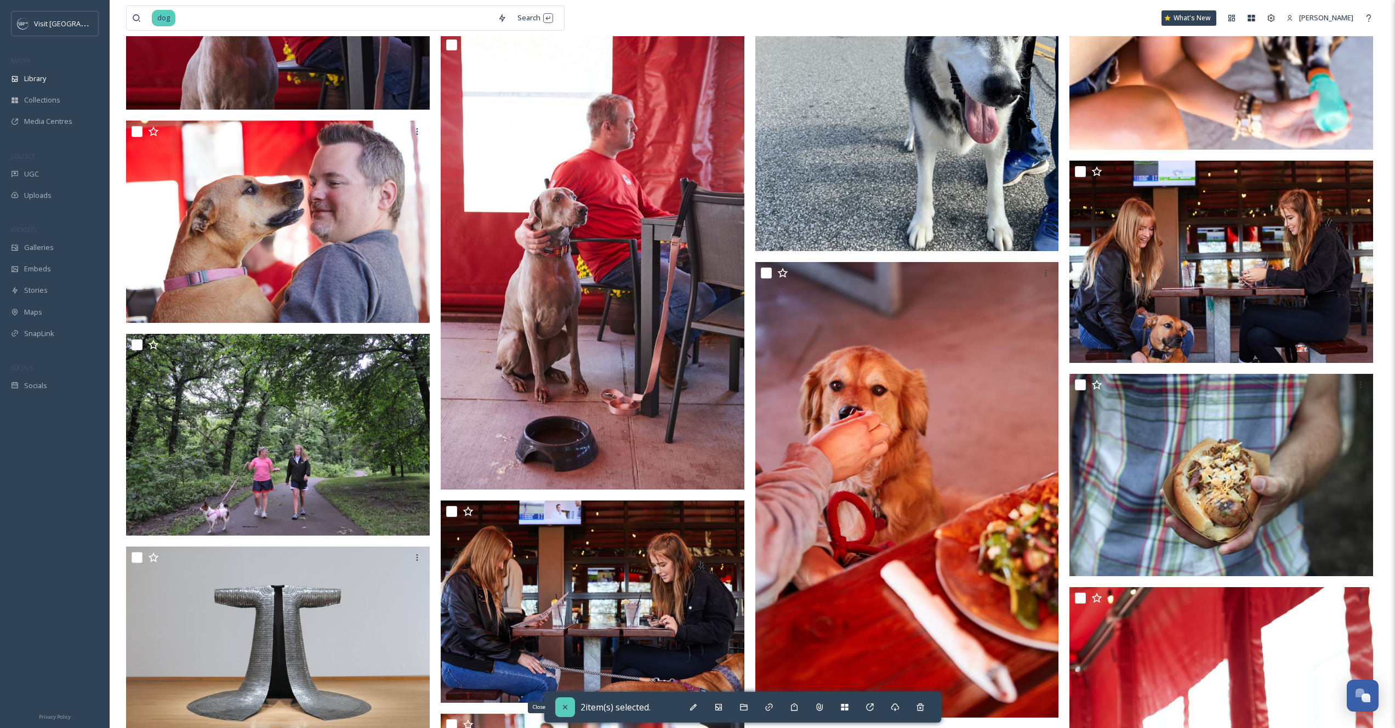
click at [563, 707] on icon at bounding box center [565, 707] width 9 height 9
checkbox input "false"
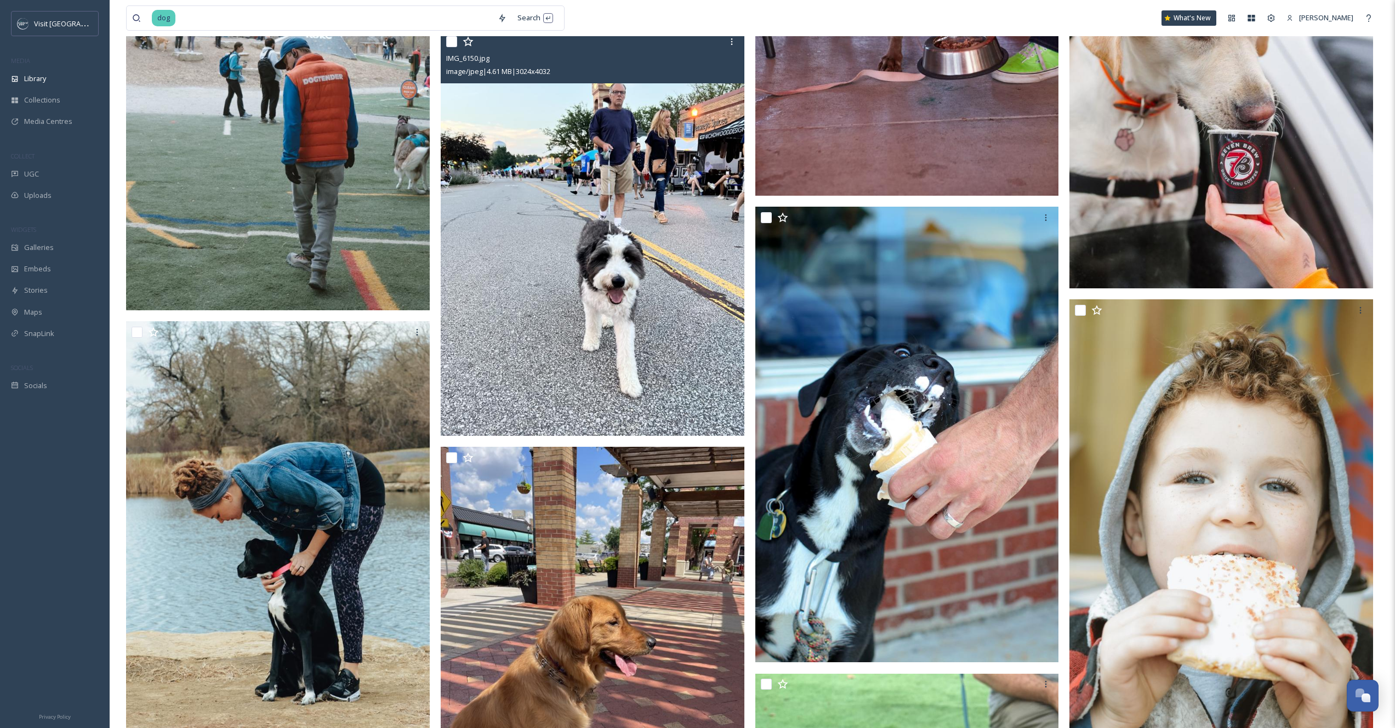
scroll to position [9364, 0]
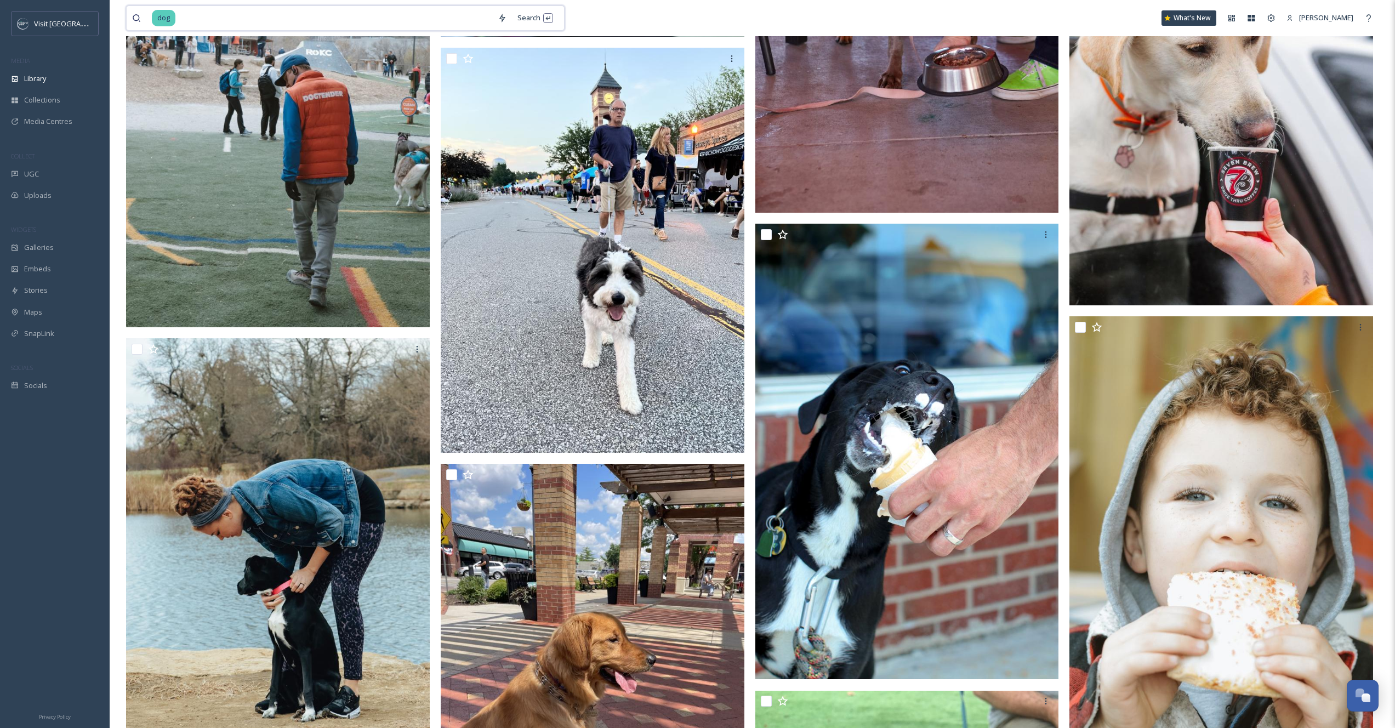
click at [211, 15] on input at bounding box center [335, 18] width 316 height 24
type input "d"
type input "pet shop"
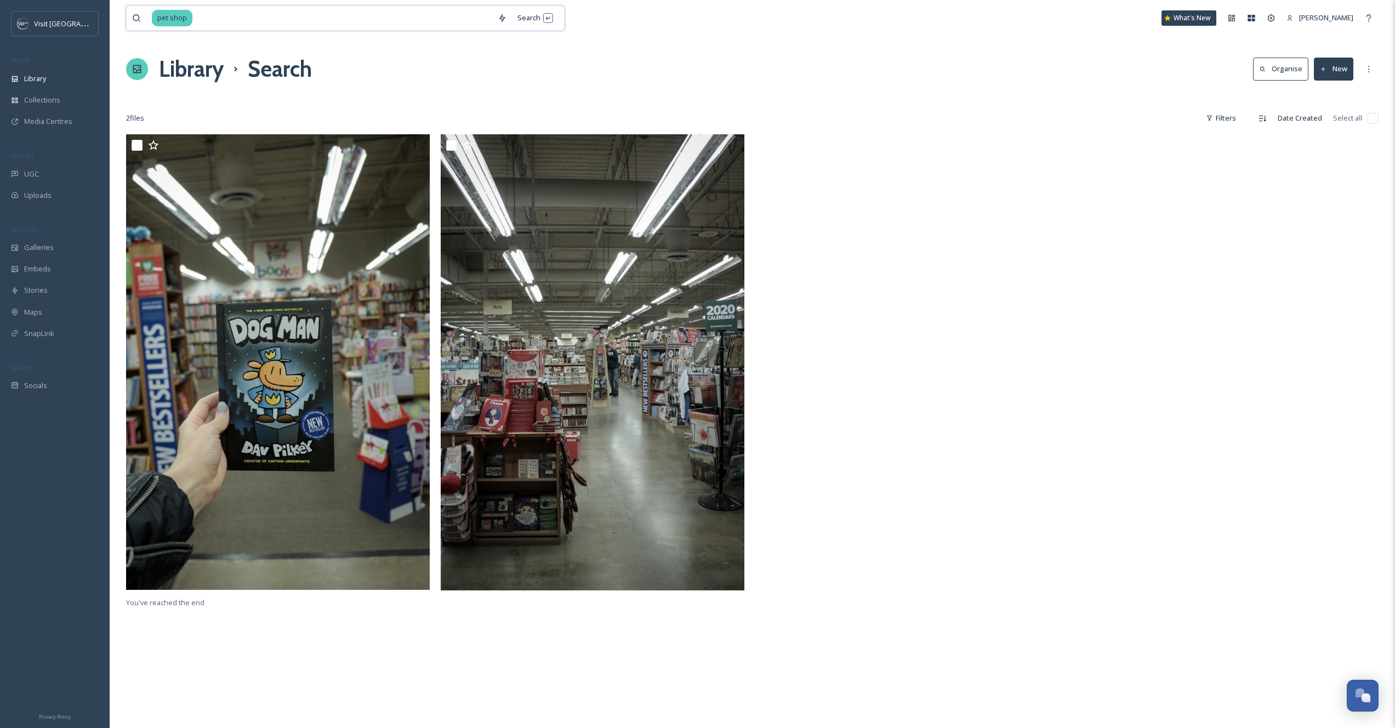
click at [205, 21] on input at bounding box center [343, 18] width 299 height 24
type input "p"
type input "dog"
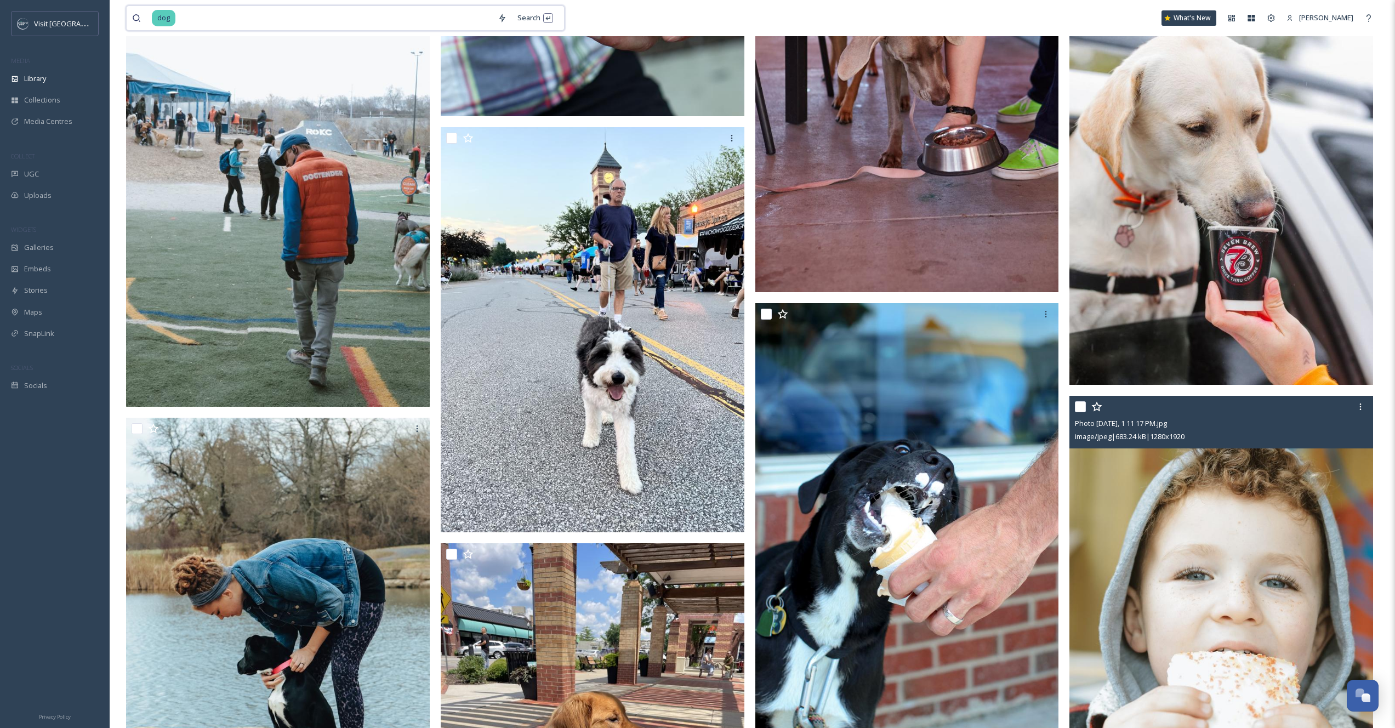
scroll to position [9239, 0]
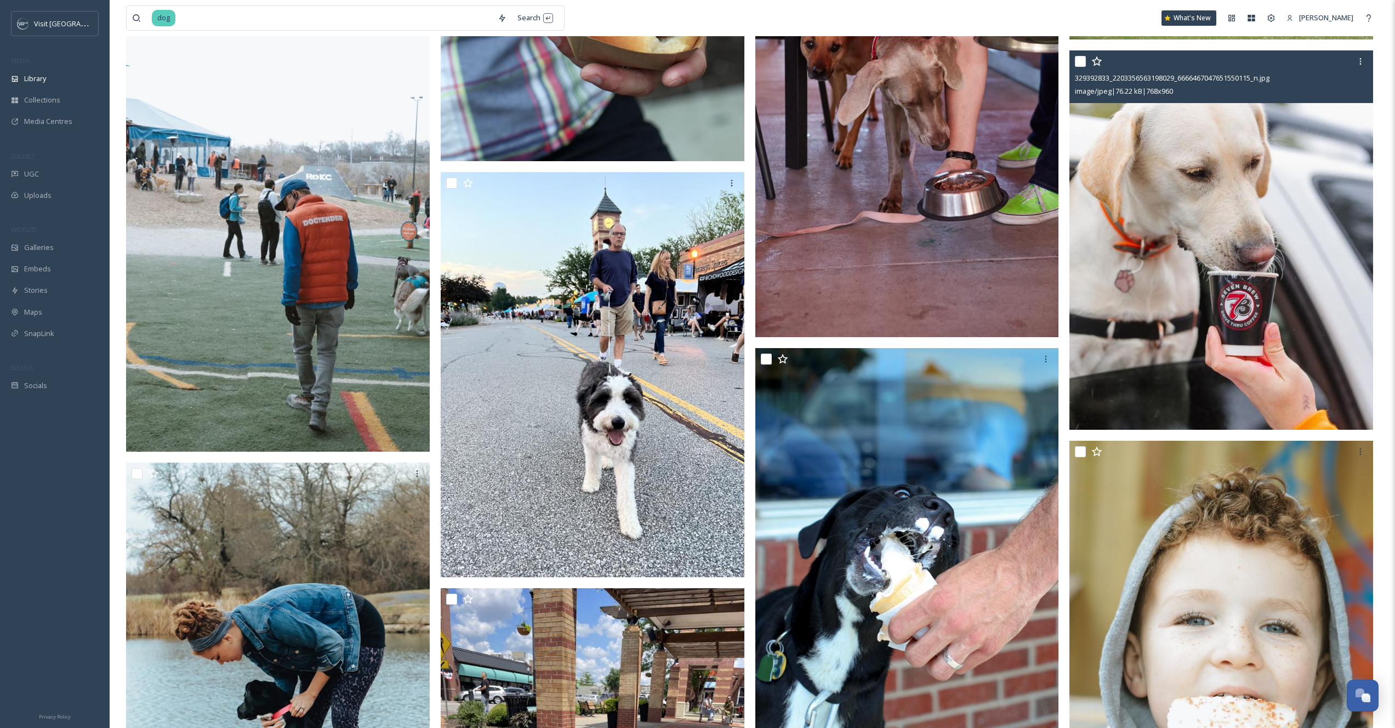
click at [1081, 64] on input "checkbox" at bounding box center [1080, 61] width 11 height 11
checkbox input "true"
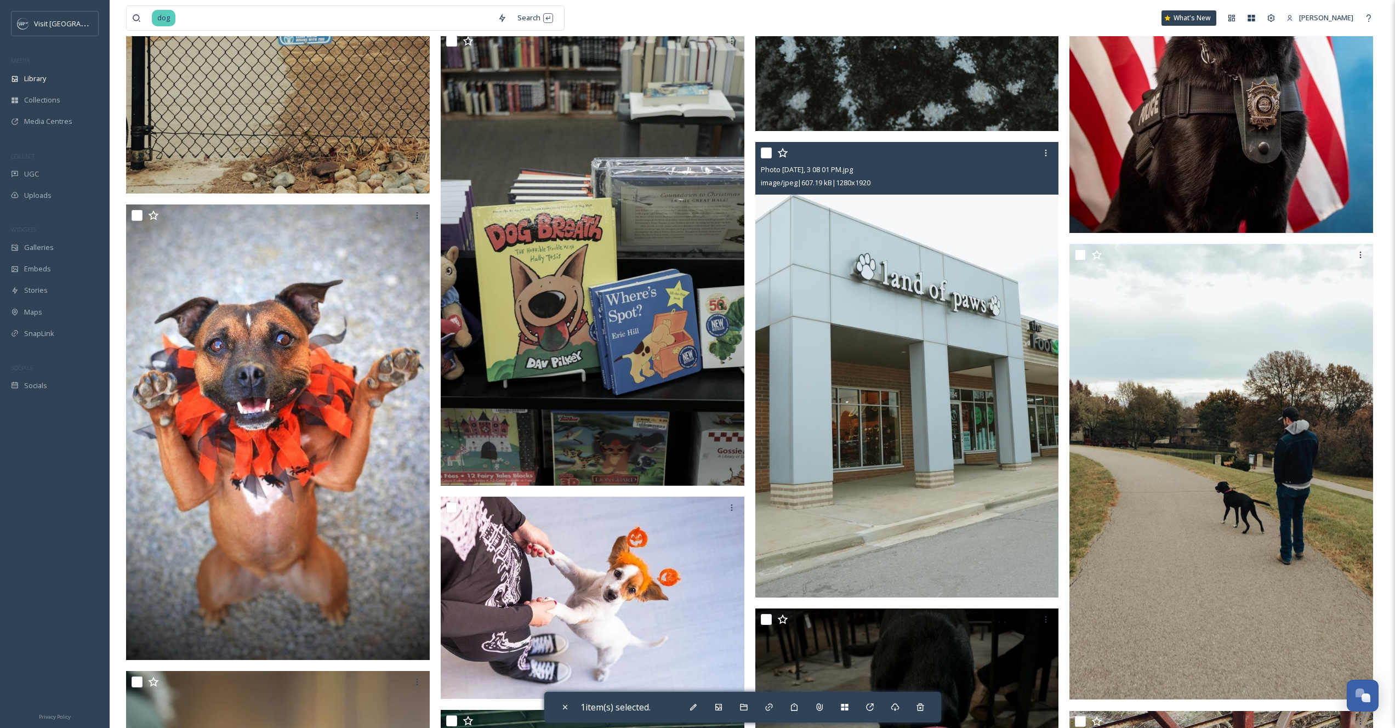
scroll to position [15822, 0]
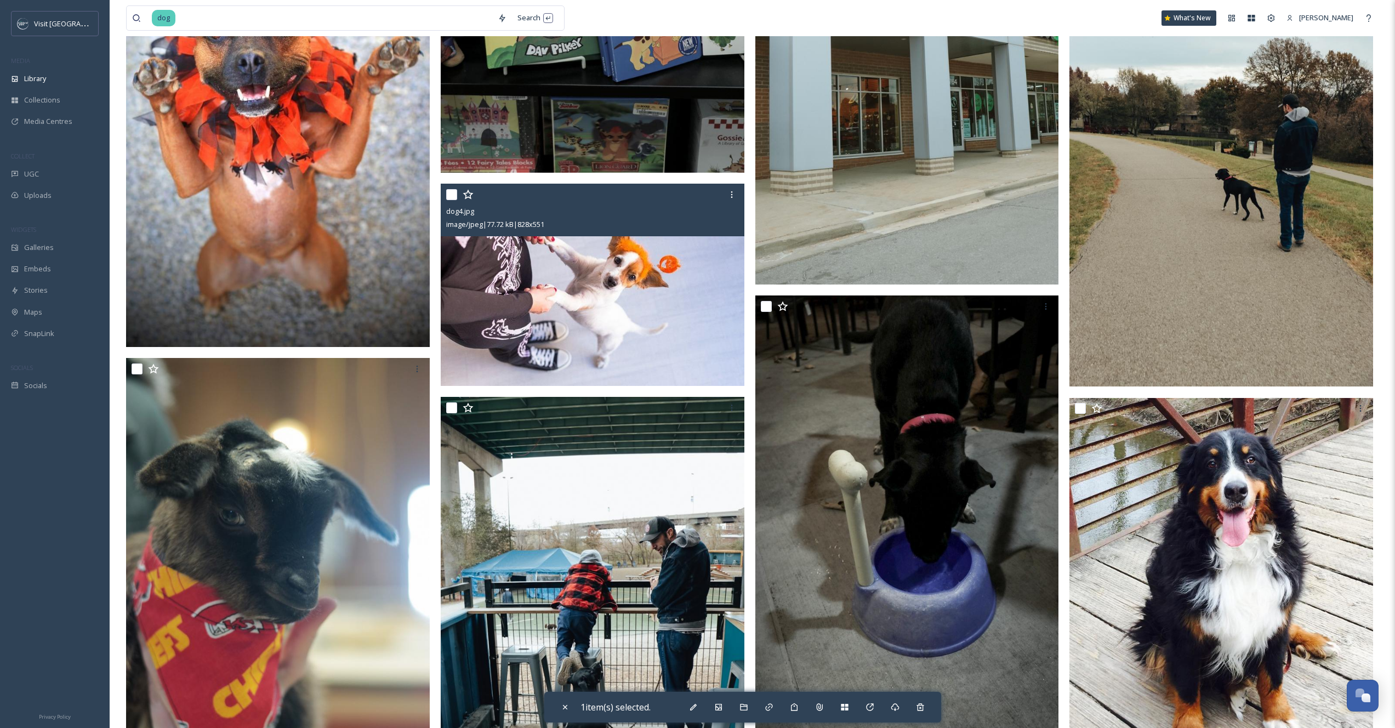
click at [452, 196] on input "checkbox" at bounding box center [451, 194] width 11 height 11
checkbox input "true"
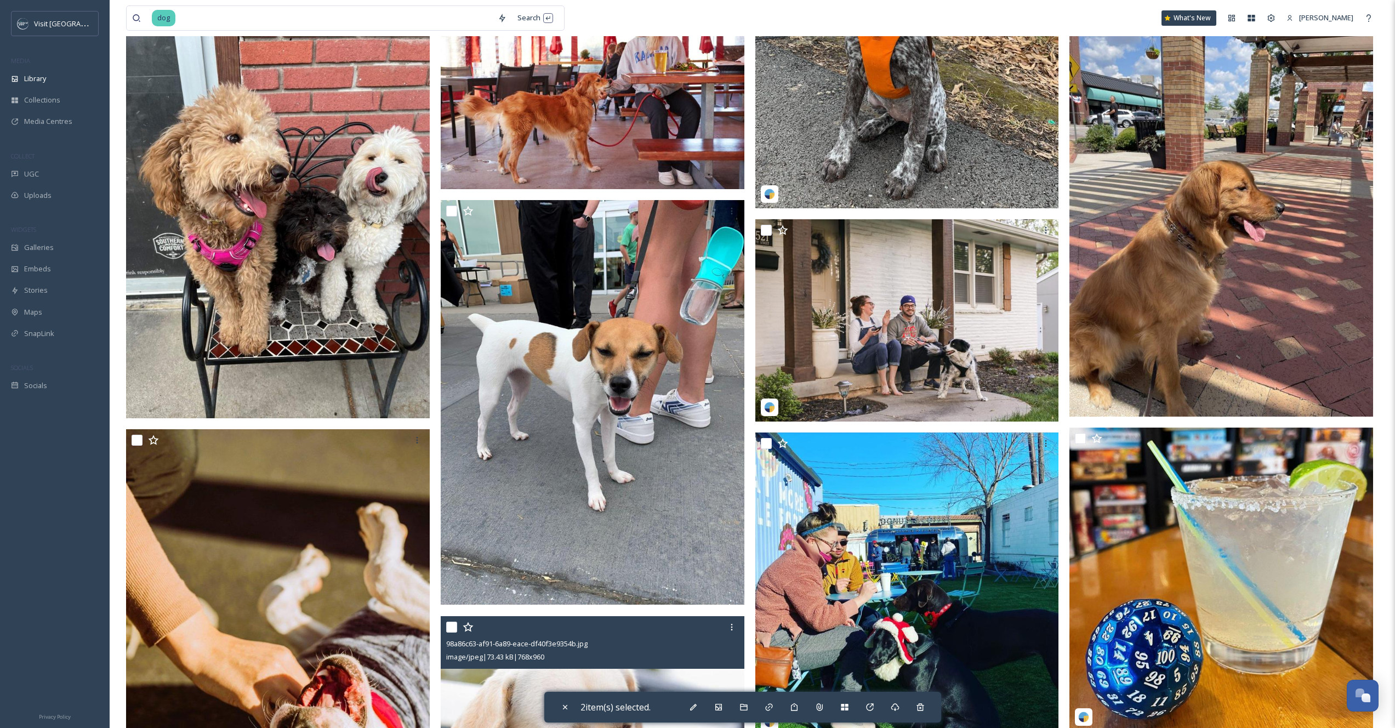
scroll to position [19738, 0]
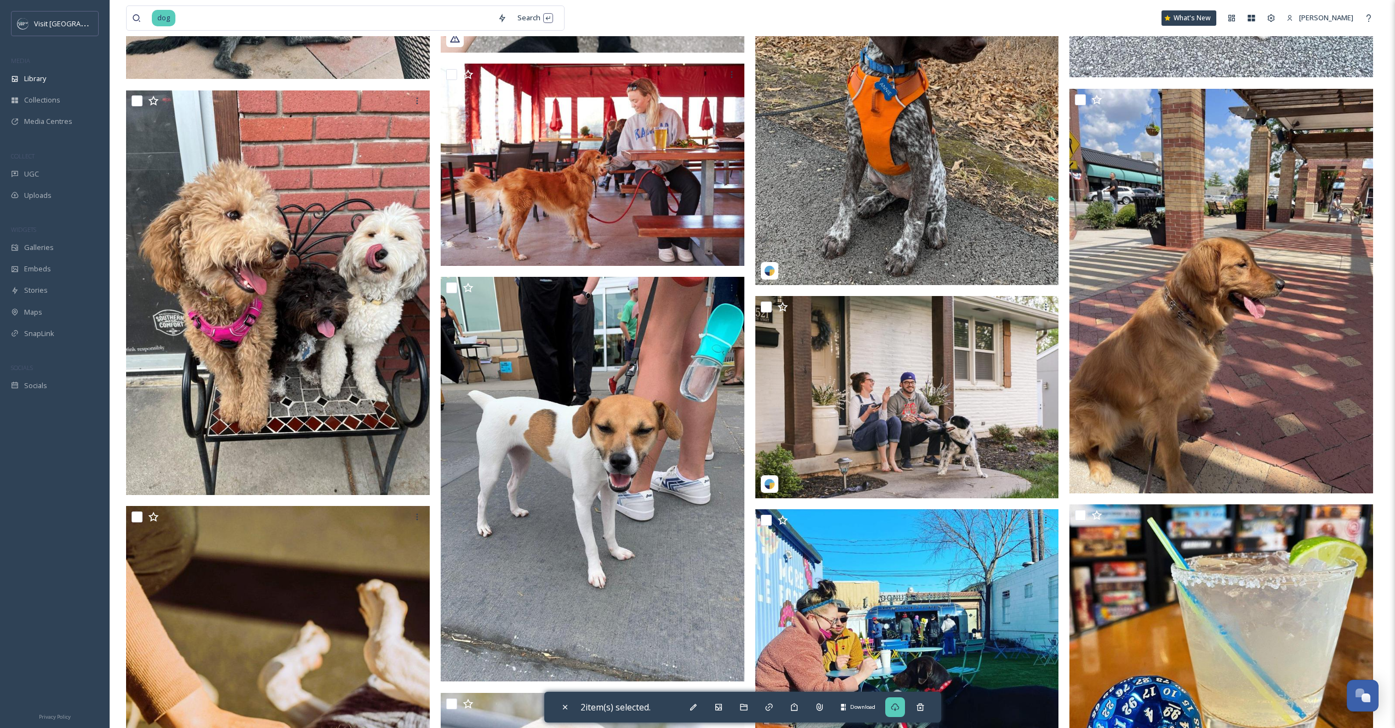
click at [900, 707] on icon at bounding box center [895, 707] width 9 height 9
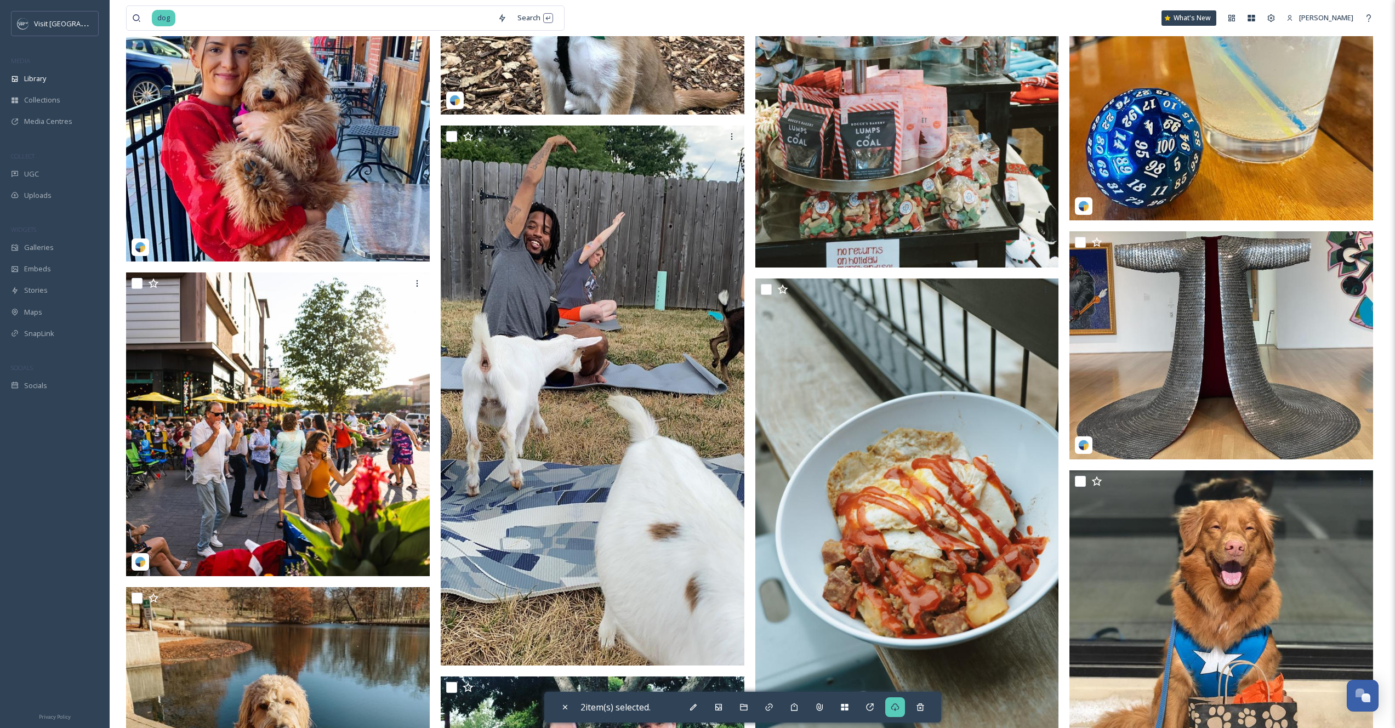
scroll to position [18531, 0]
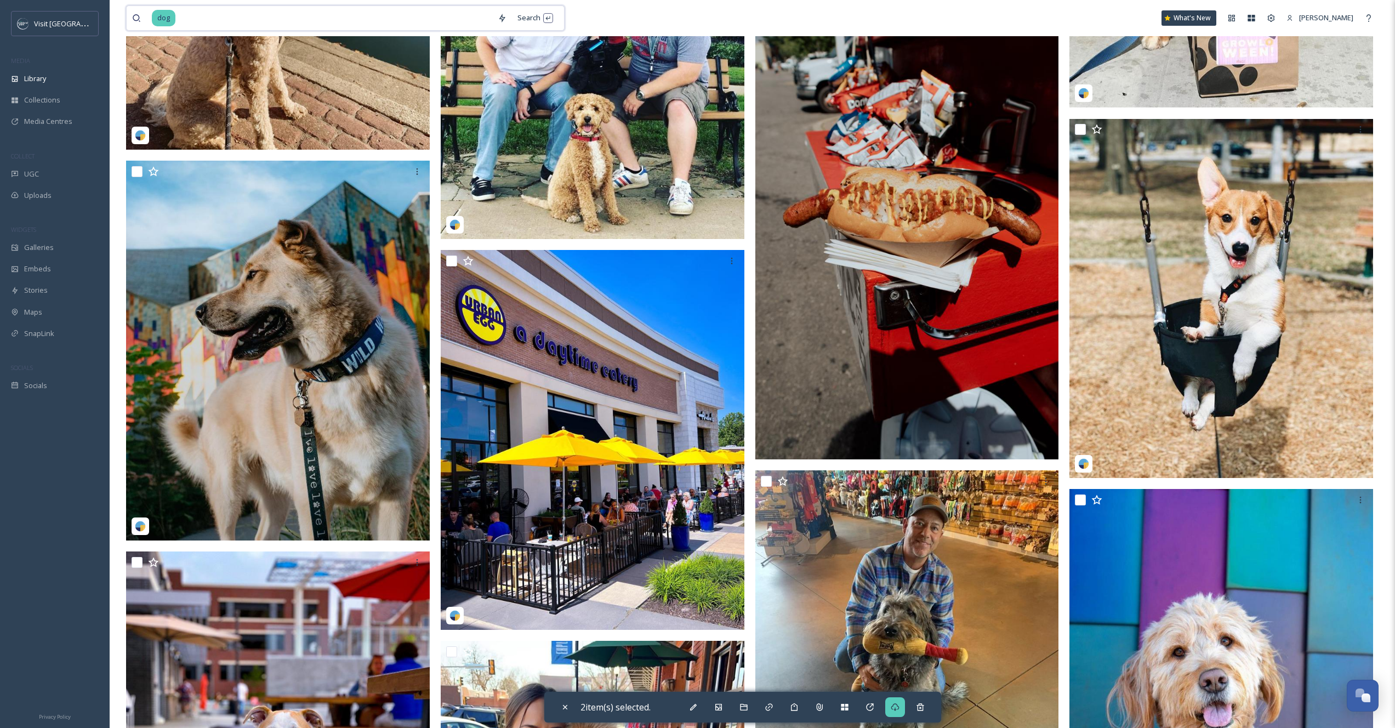
click at [379, 10] on input at bounding box center [335, 18] width 316 height 24
type input "d"
type input "three dog bakery"
